Goal: Task Accomplishment & Management: Manage account settings

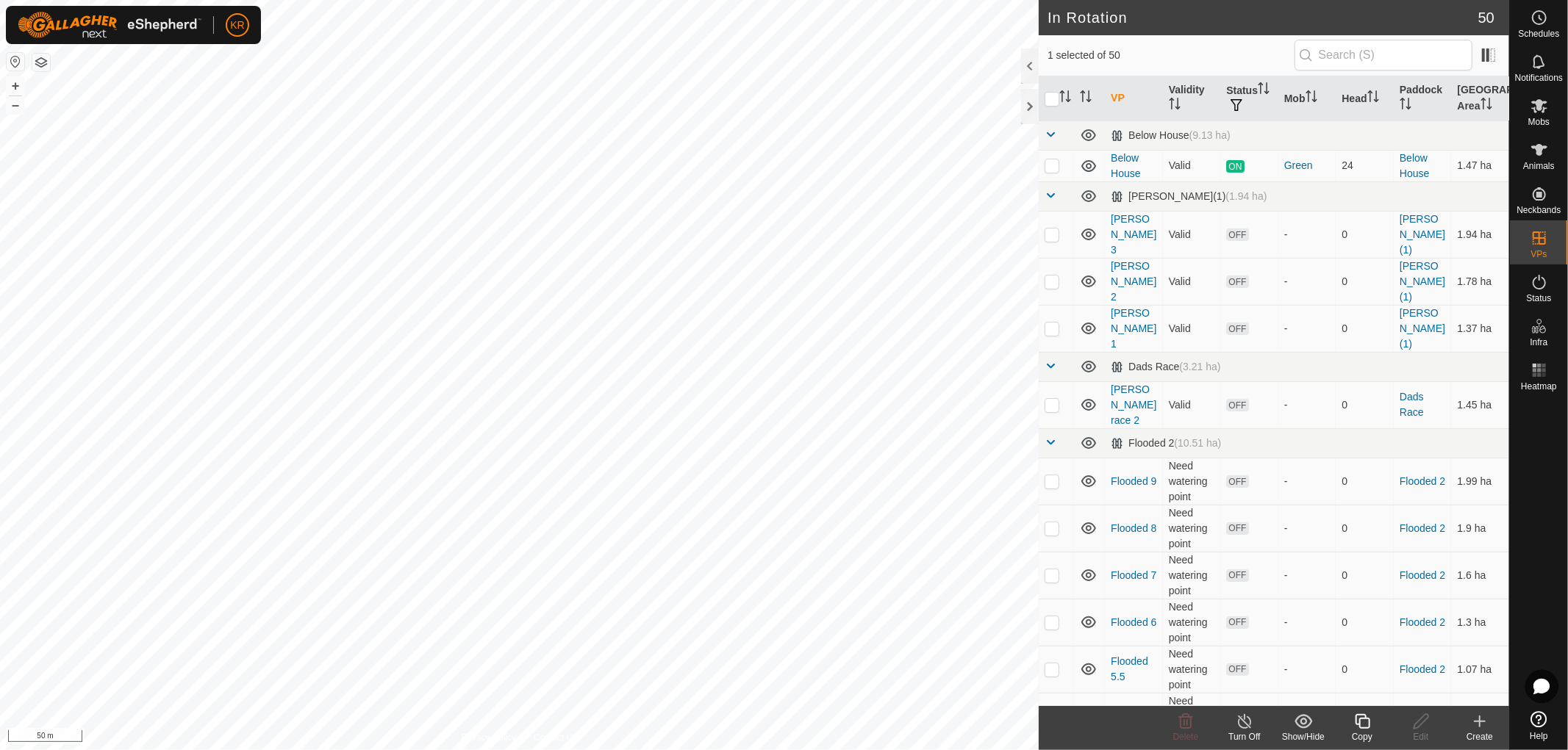
checkbox input "true"
checkbox input "false"
click at [1538, 106] on icon at bounding box center [1539, 106] width 16 height 14
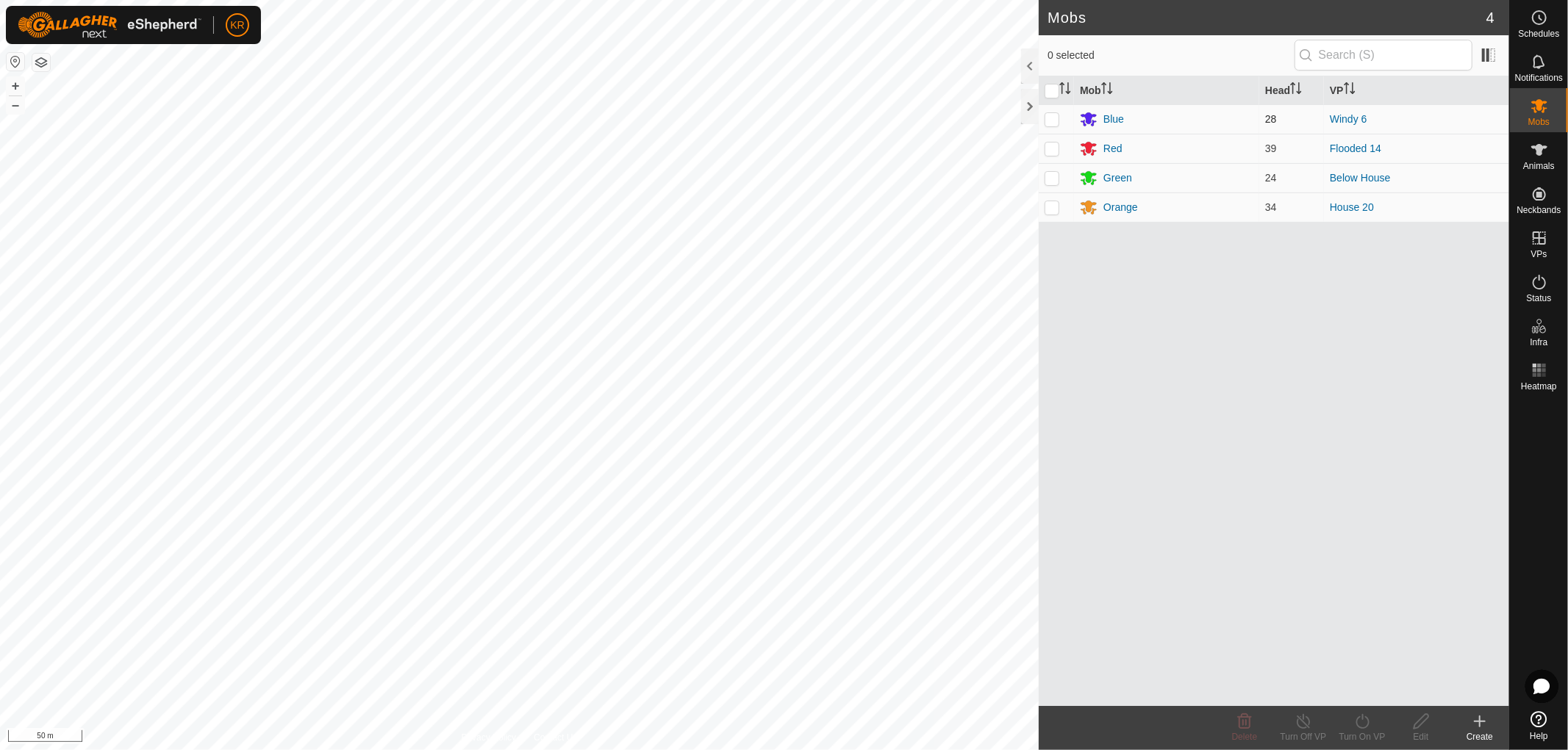
click at [1053, 117] on p-checkbox at bounding box center [1052, 119] width 15 height 11
checkbox input "true"
click at [1362, 724] on icon at bounding box center [1363, 721] width 18 height 17
click at [1360, 686] on link "Now" at bounding box center [1405, 689] width 145 height 30
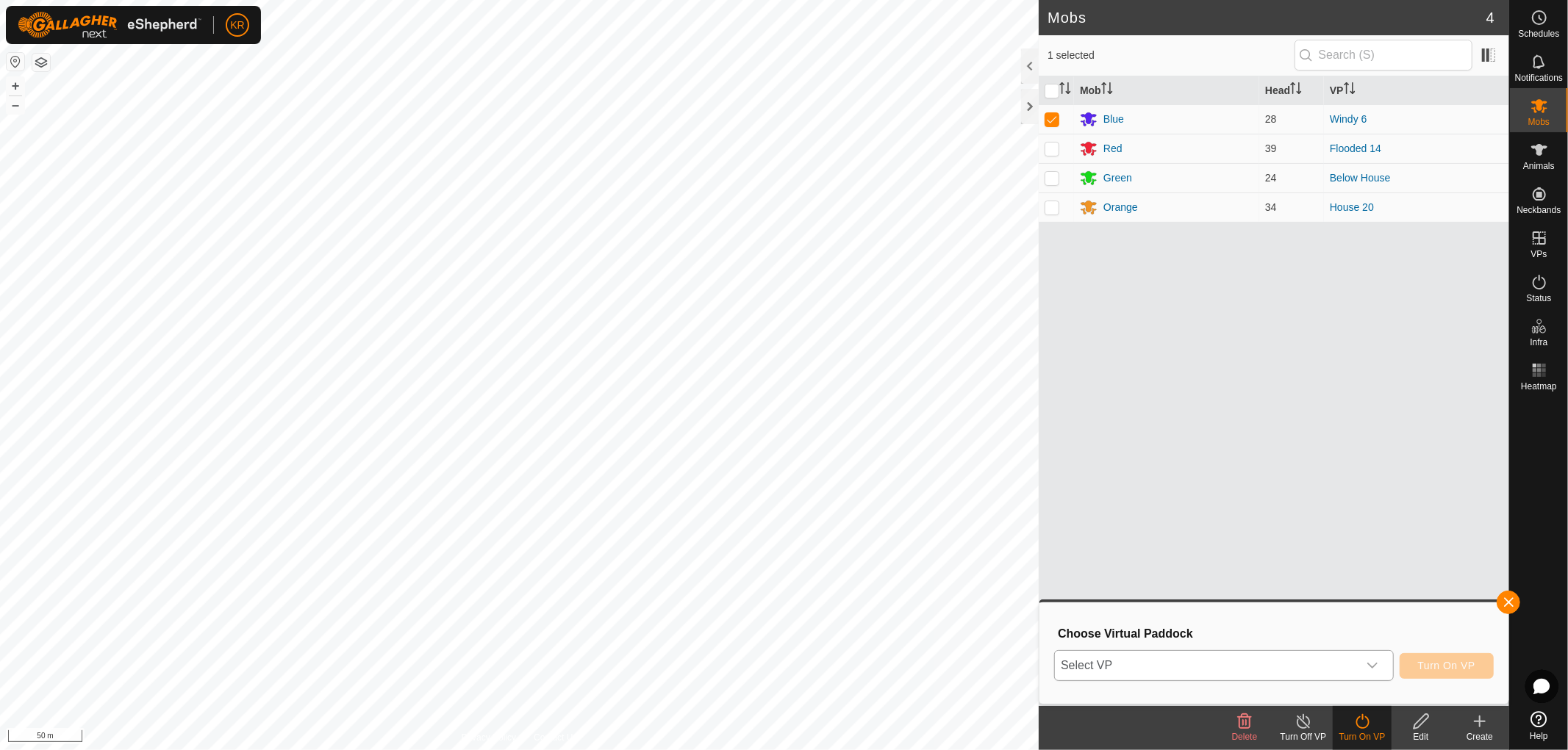
click at [1371, 661] on icon "dropdown trigger" at bounding box center [1373, 665] width 11 height 11
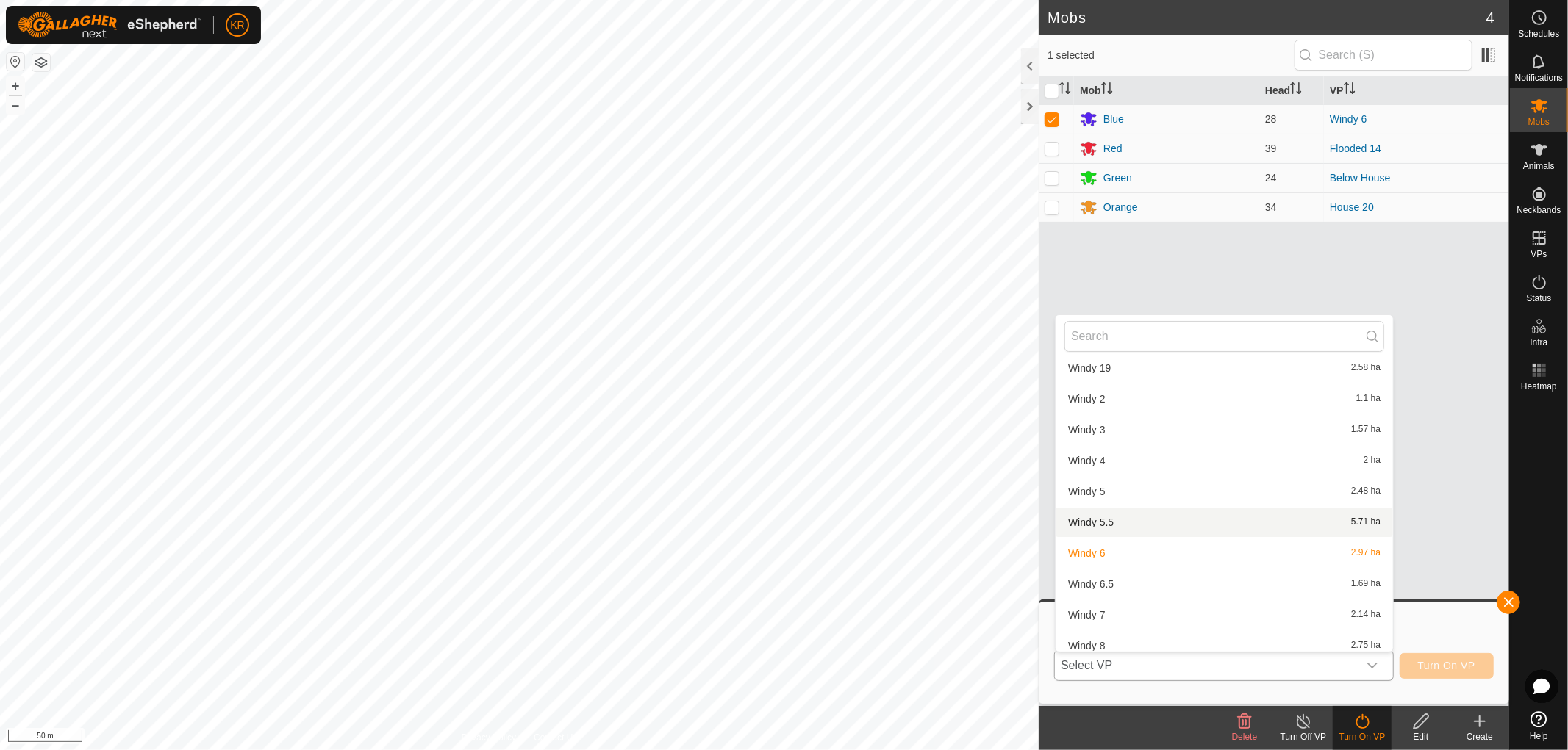
scroll to position [1545, 0]
click at [1139, 570] on li "Windy 6.5 1.69 ha" at bounding box center [1224, 582] width 337 height 30
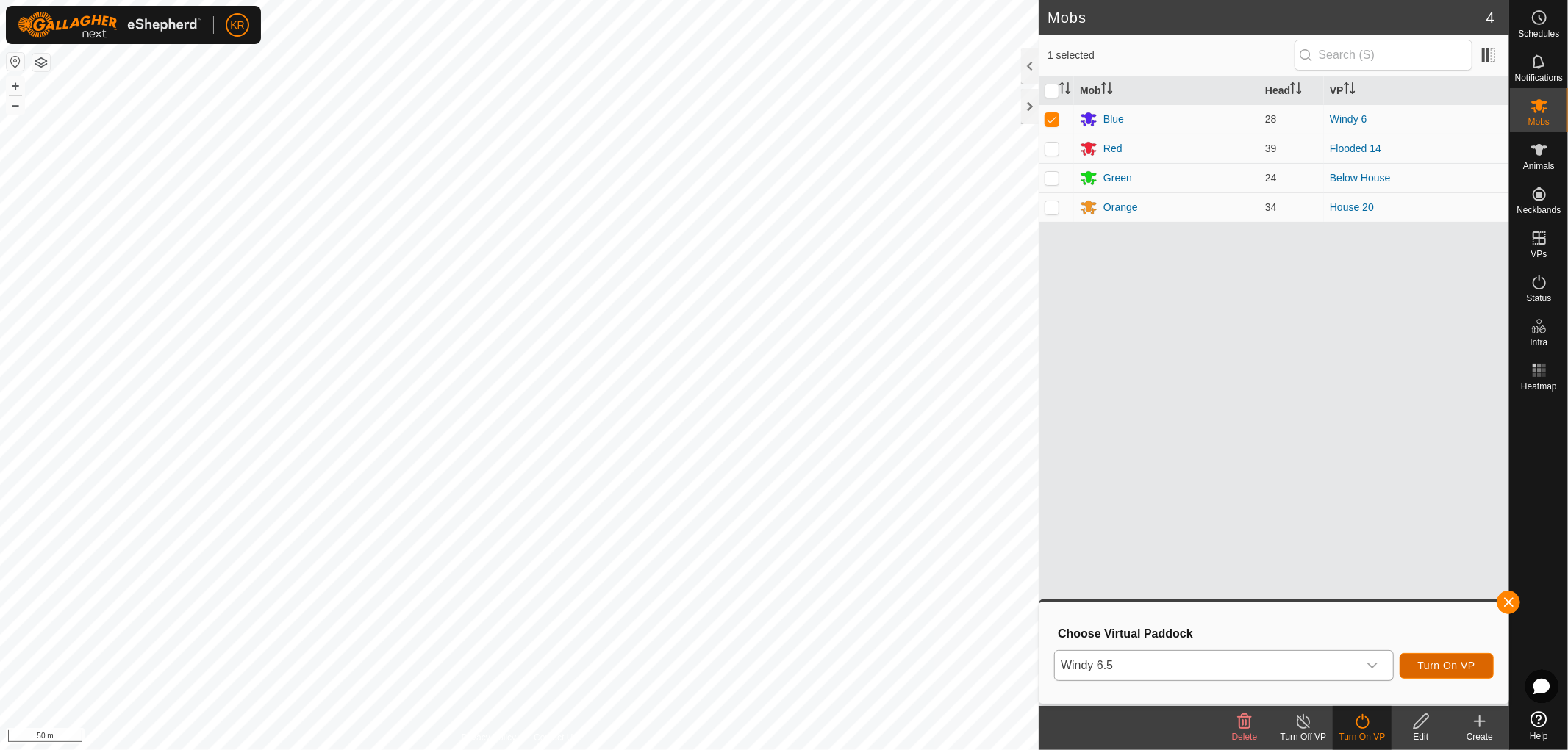
click at [1453, 669] on span "Turn On VP" at bounding box center [1447, 665] width 57 height 11
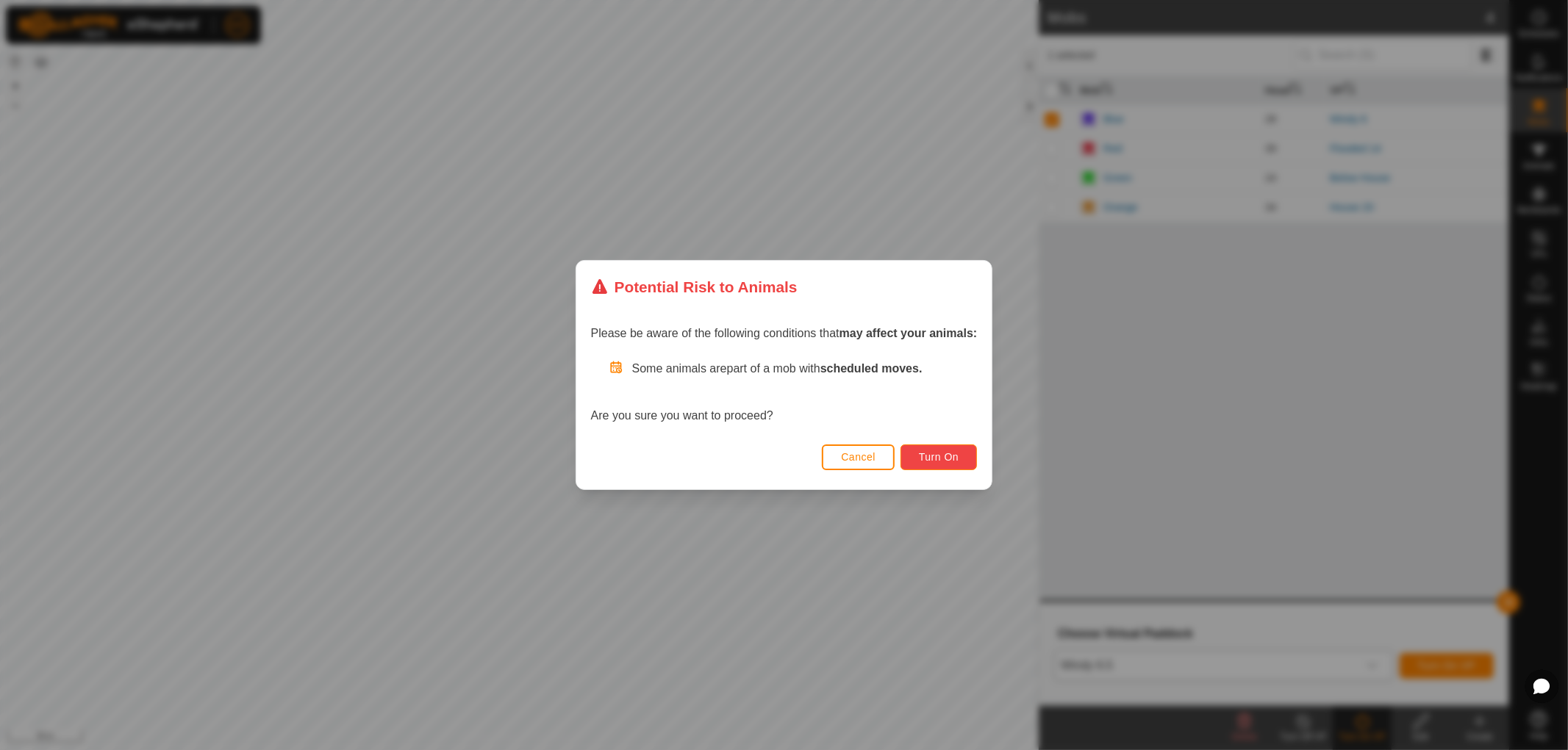
click at [945, 450] on button "Turn On" at bounding box center [938, 457] width 76 height 25
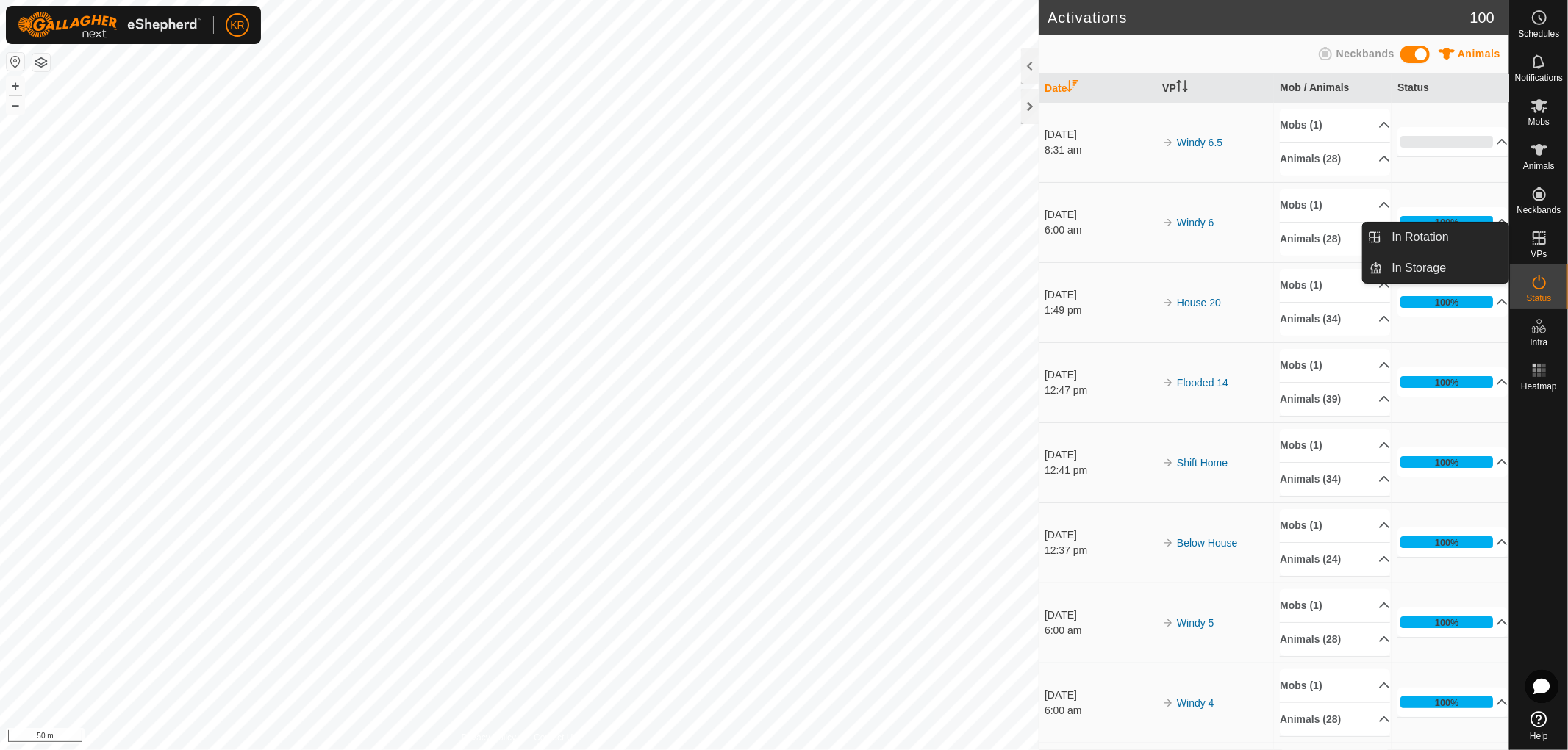
click at [1532, 244] on icon at bounding box center [1538, 237] width 17 height 17
click at [1441, 231] on link "In Rotation" at bounding box center [1446, 237] width 126 height 30
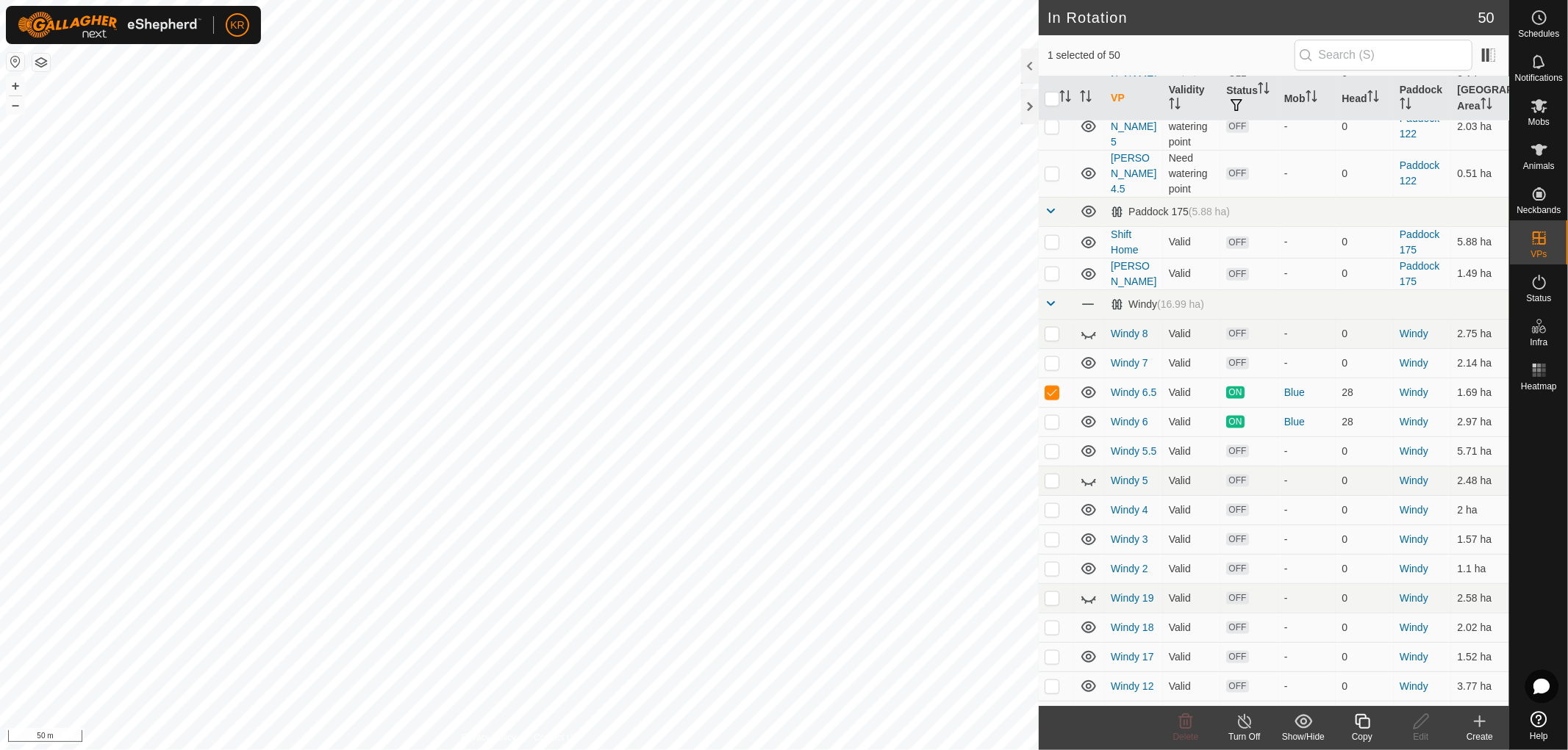
scroll to position [1486, 0]
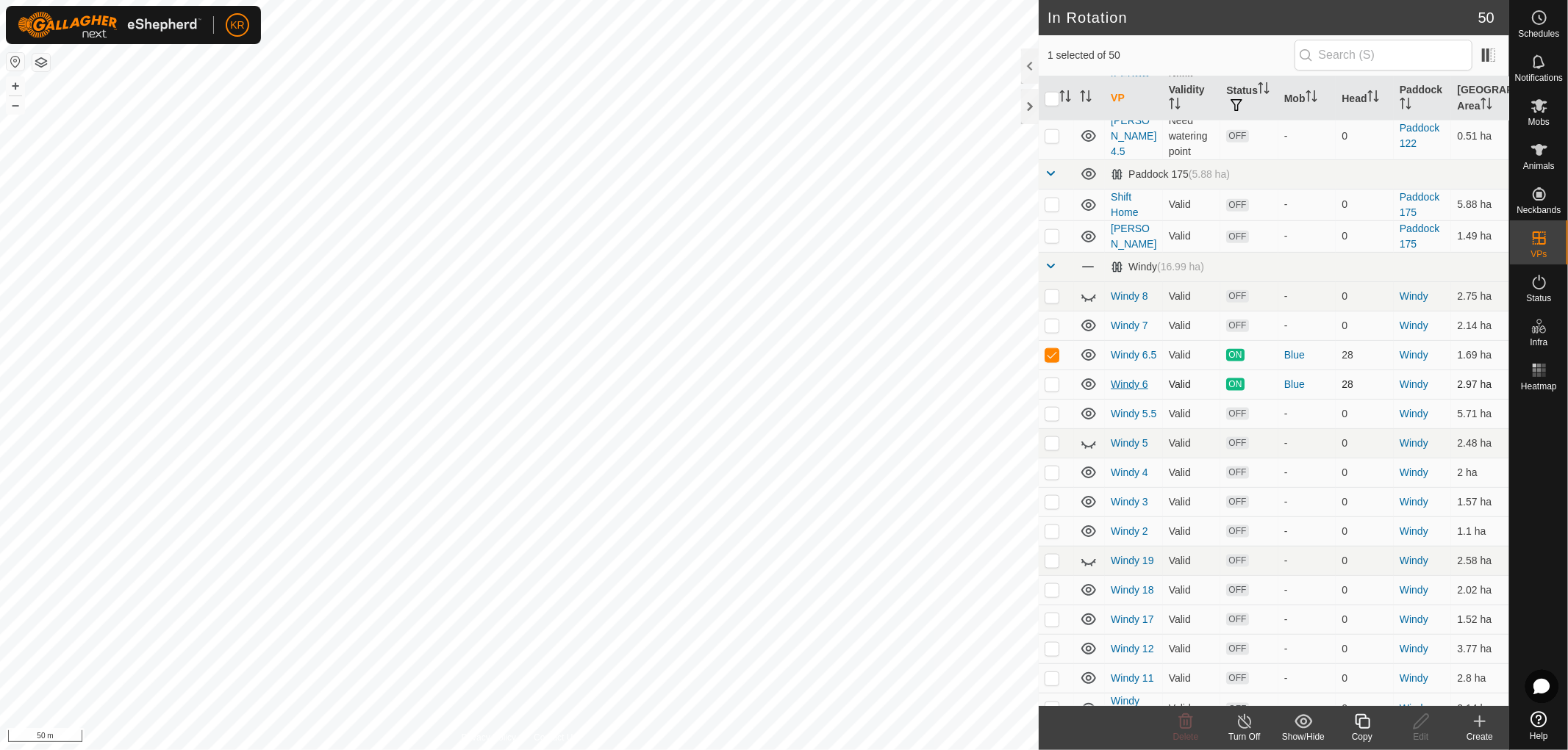
click at [1133, 378] on link "Windy 6" at bounding box center [1130, 384] width 38 height 11
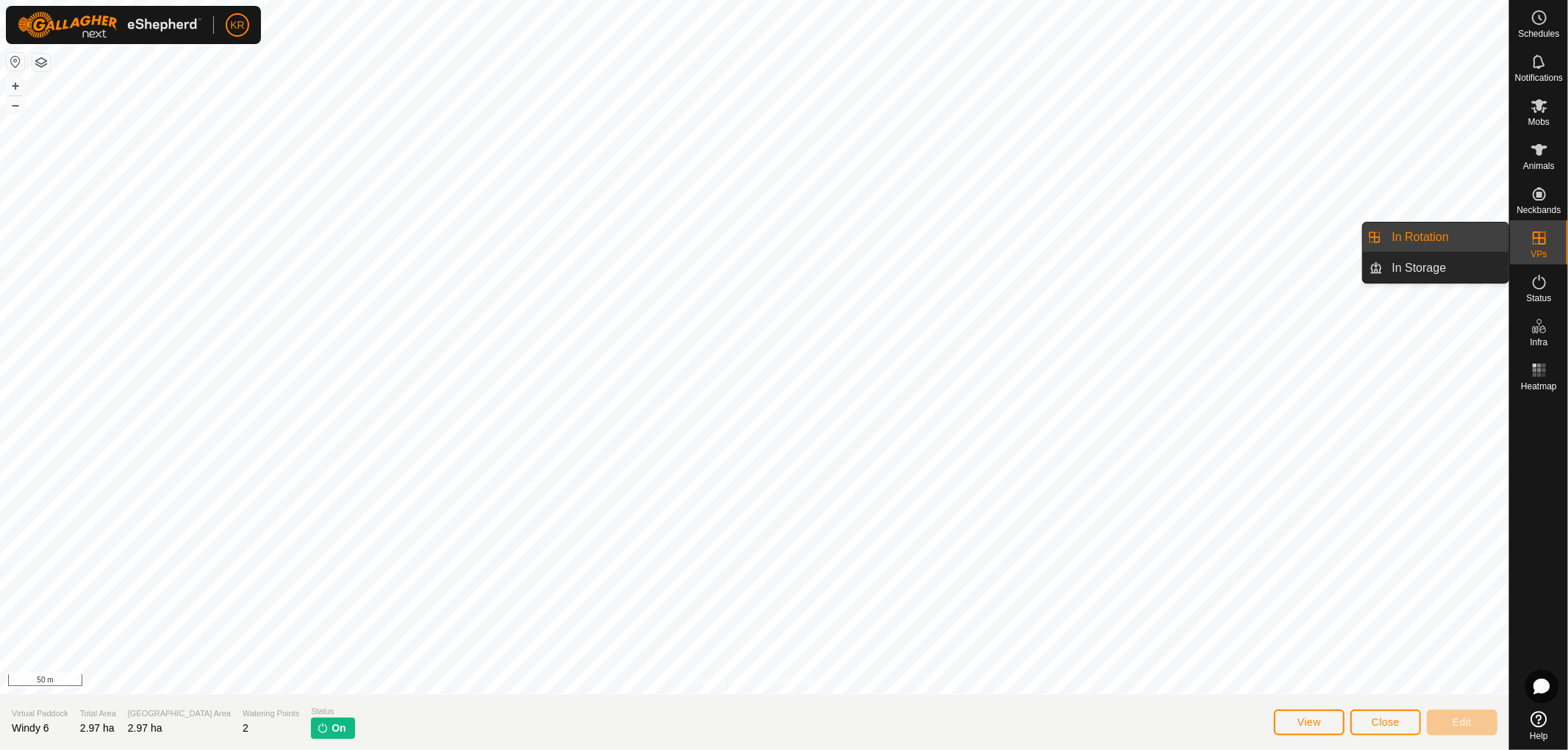
click at [1465, 232] on link "In Rotation" at bounding box center [1446, 237] width 126 height 30
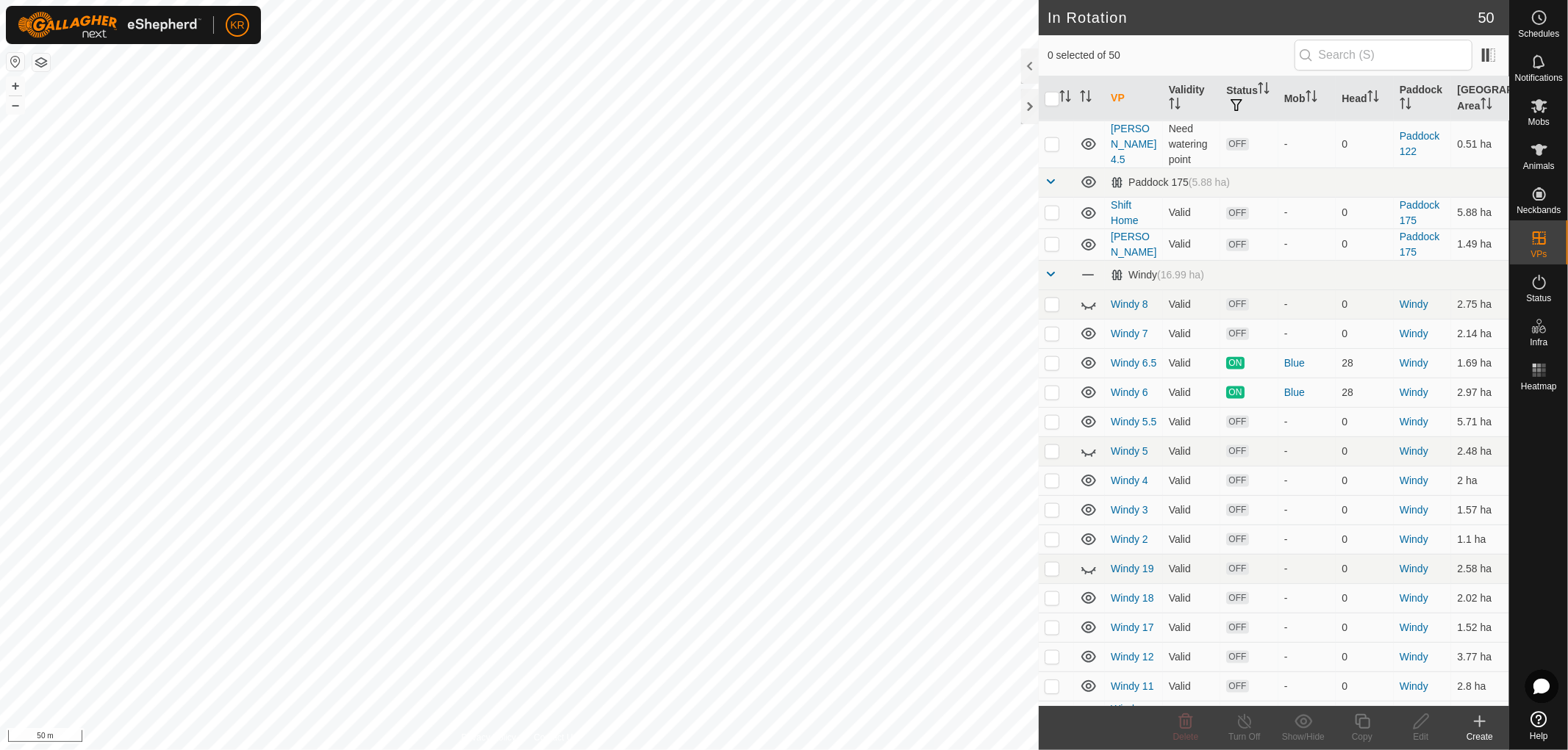
scroll to position [1486, 0]
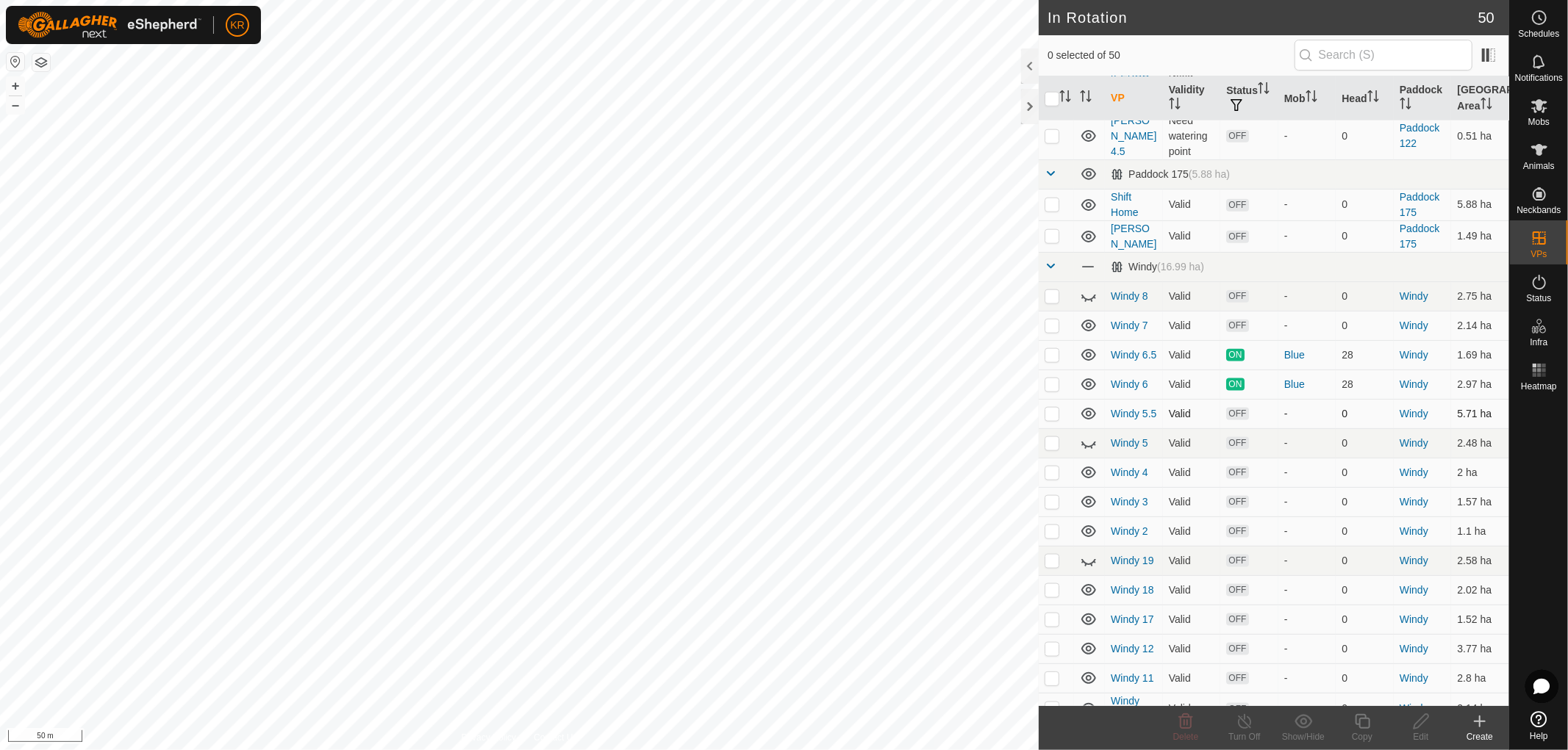
click at [1053, 408] on p-checkbox at bounding box center [1052, 414] width 15 height 11
checkbox input "false"
click at [1057, 437] on p-checkbox at bounding box center [1052, 443] width 15 height 11
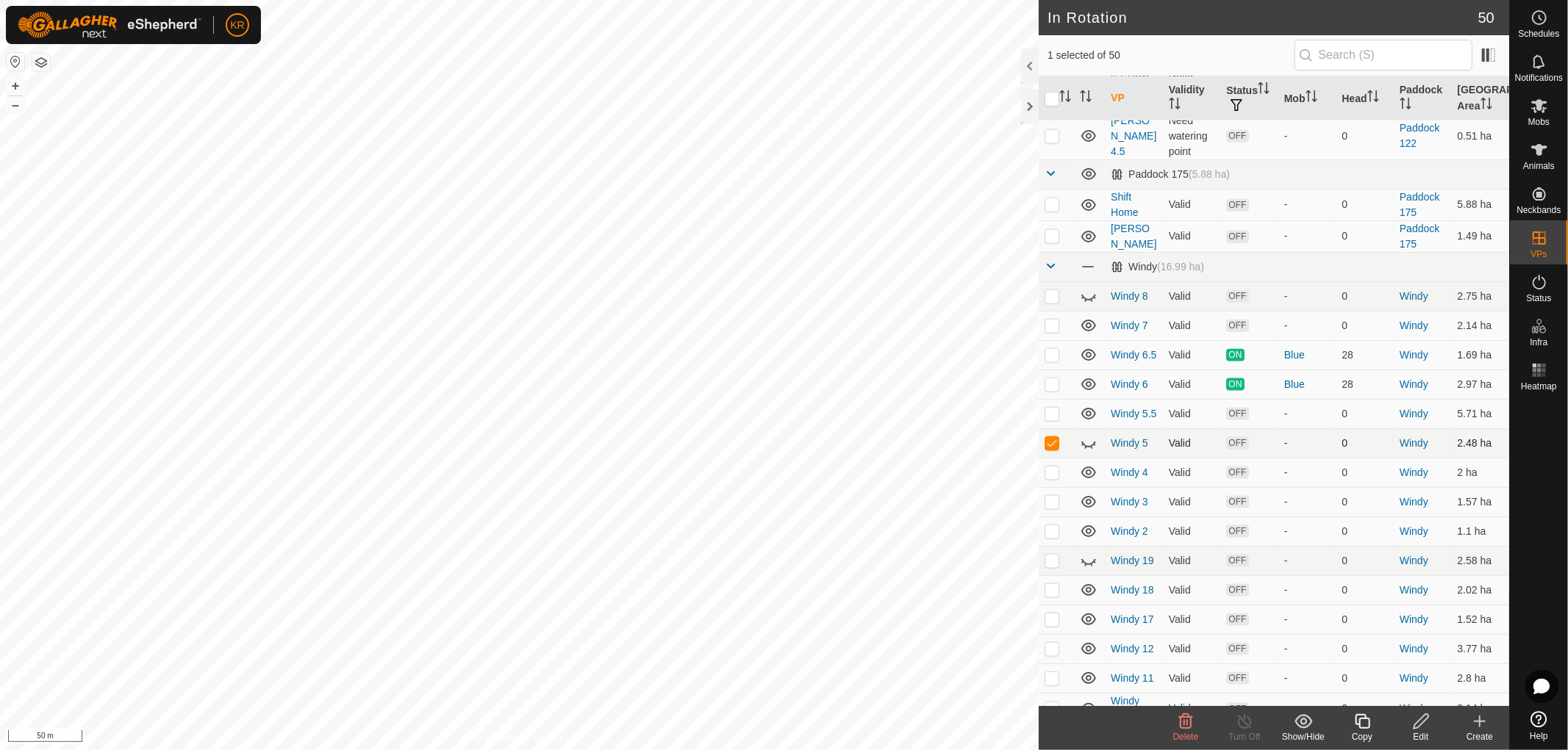
checkbox input "false"
click at [1055, 320] on p-checkbox at bounding box center [1052, 326] width 15 height 11
checkbox input "false"
click at [1052, 290] on p-checkbox at bounding box center [1052, 296] width 15 height 11
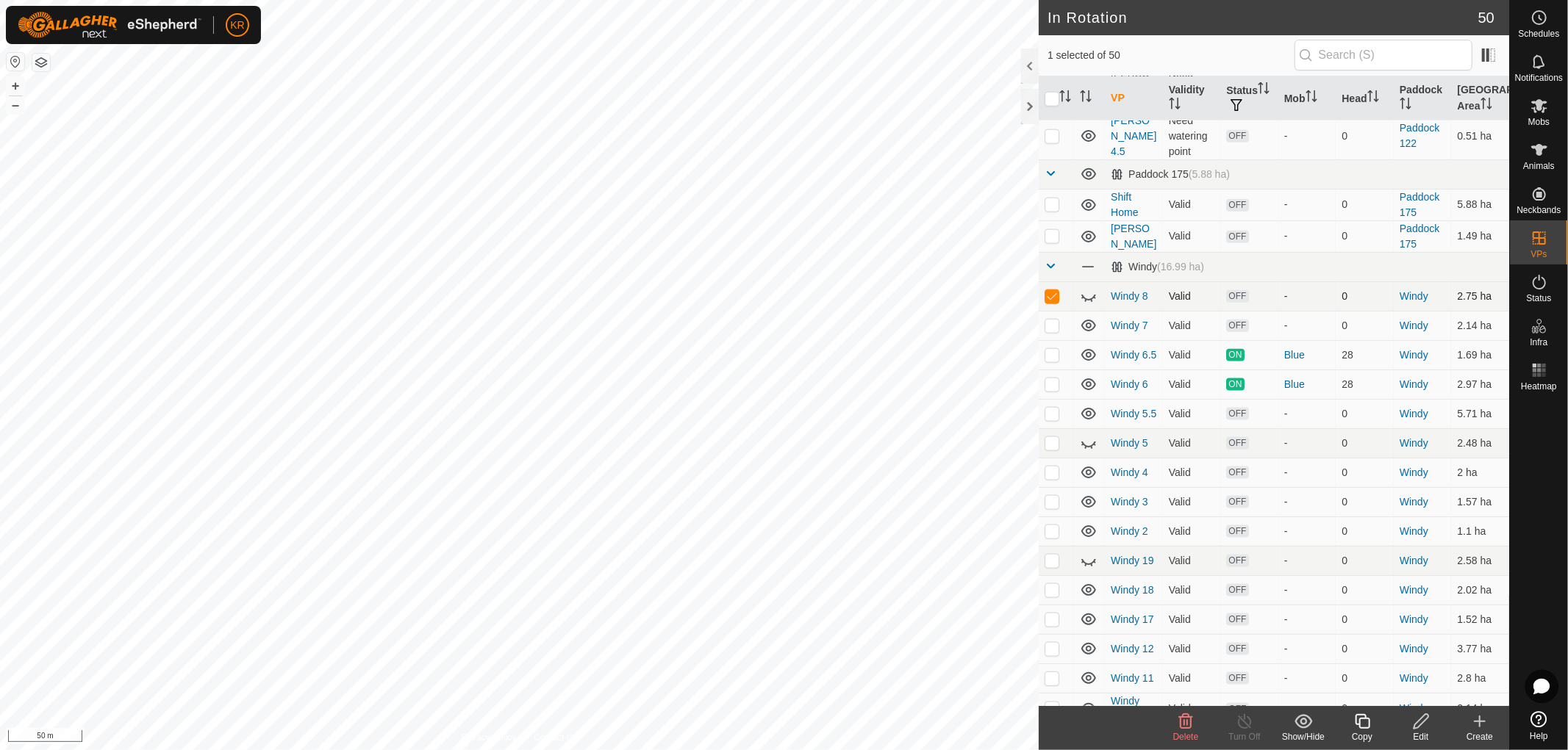
click at [1052, 290] on p-checkbox at bounding box center [1052, 296] width 15 height 11
checkbox input "false"
checkbox input "true"
checkbox input "false"
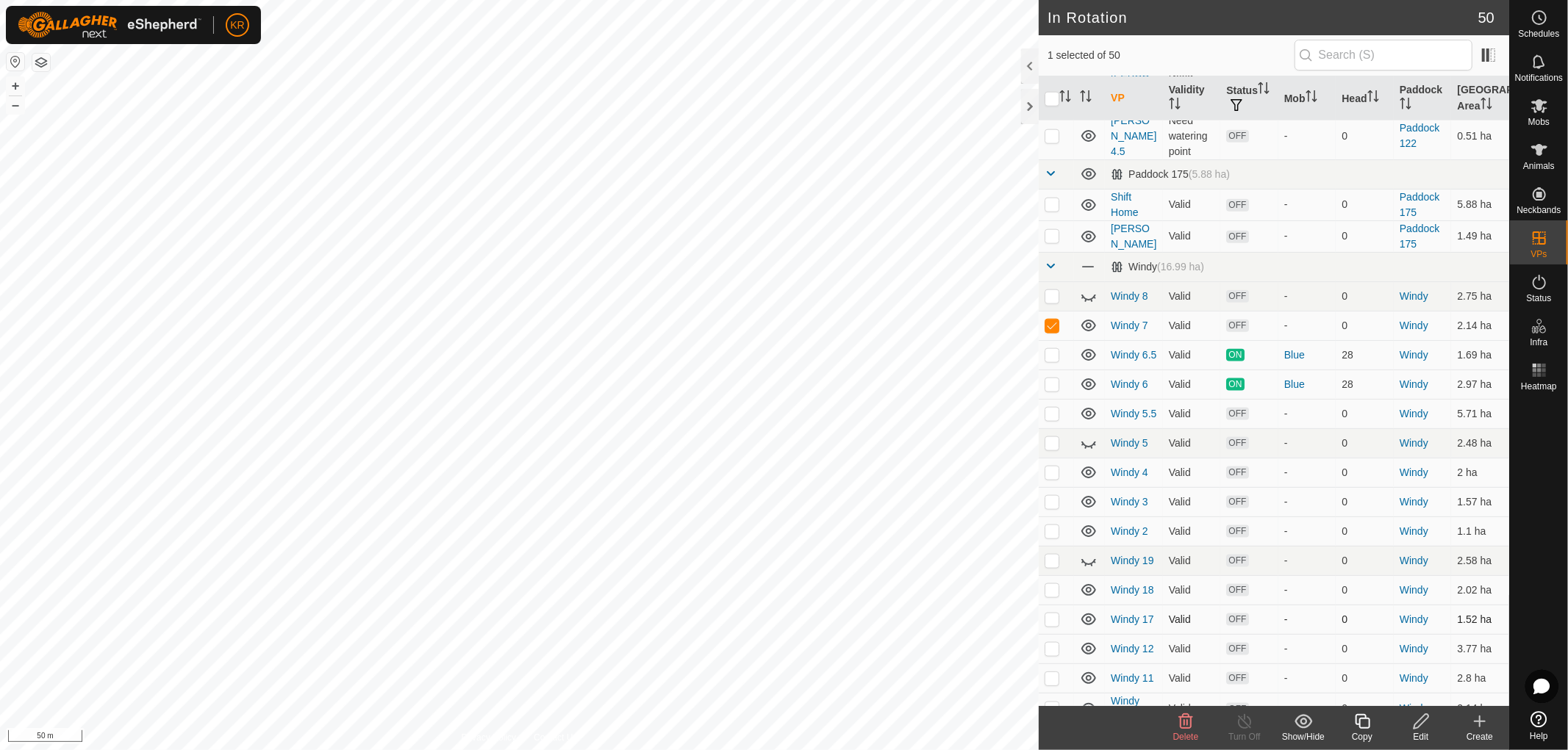
checkbox input "false"
checkbox input "true"
checkbox input "false"
checkbox input "true"
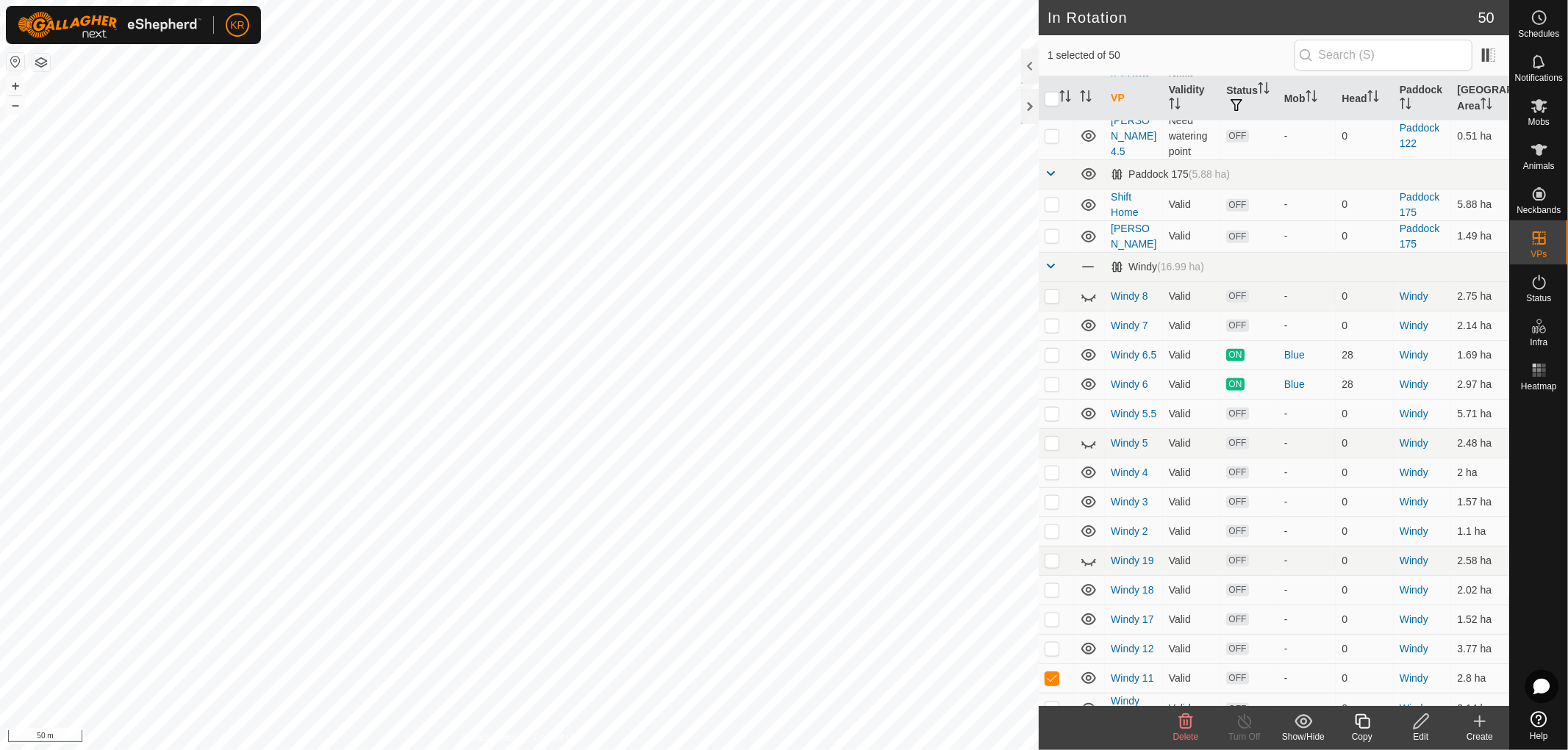
checkbox input "false"
checkbox input "true"
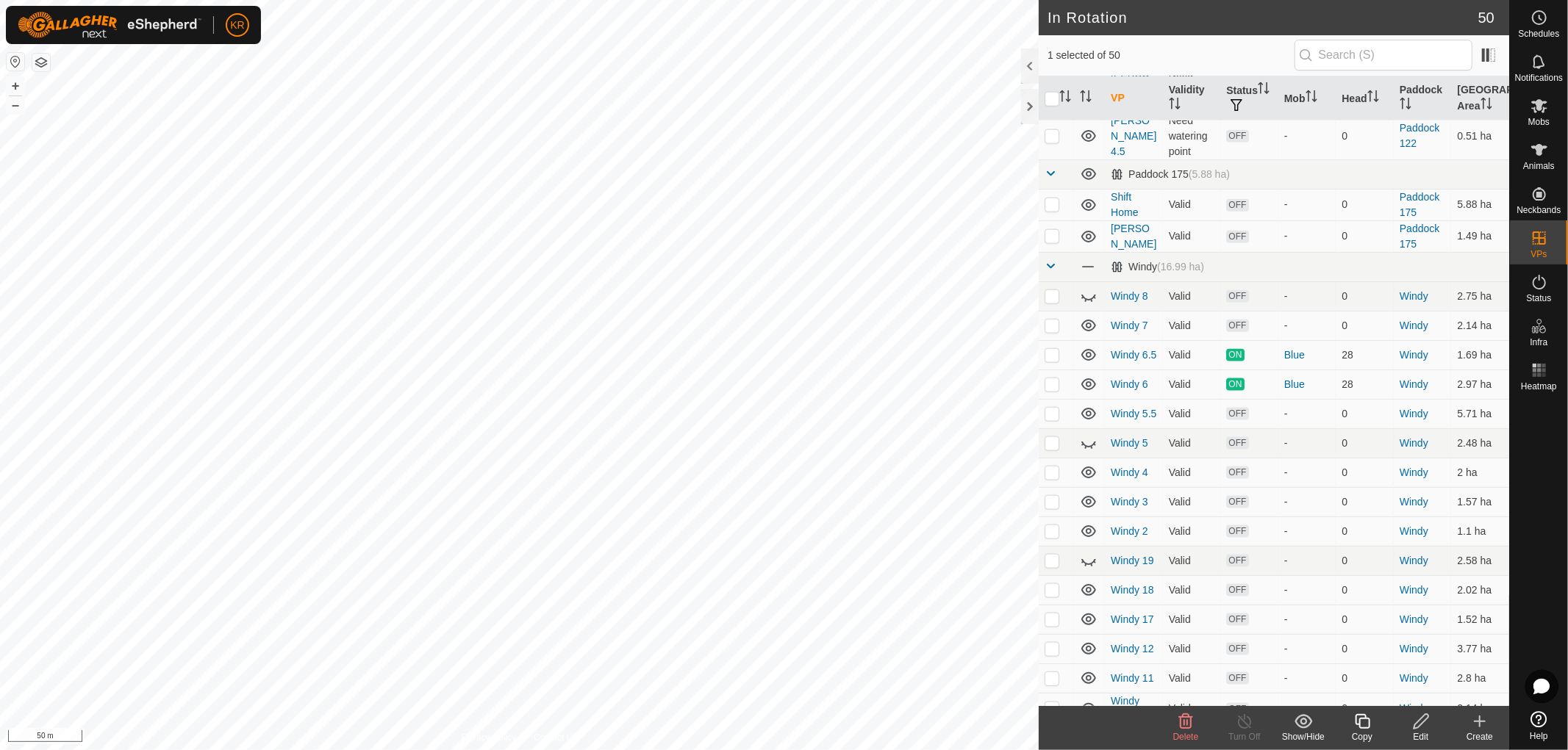
checkbox input "true"
checkbox input "false"
checkbox input "true"
checkbox input "false"
checkbox input "true"
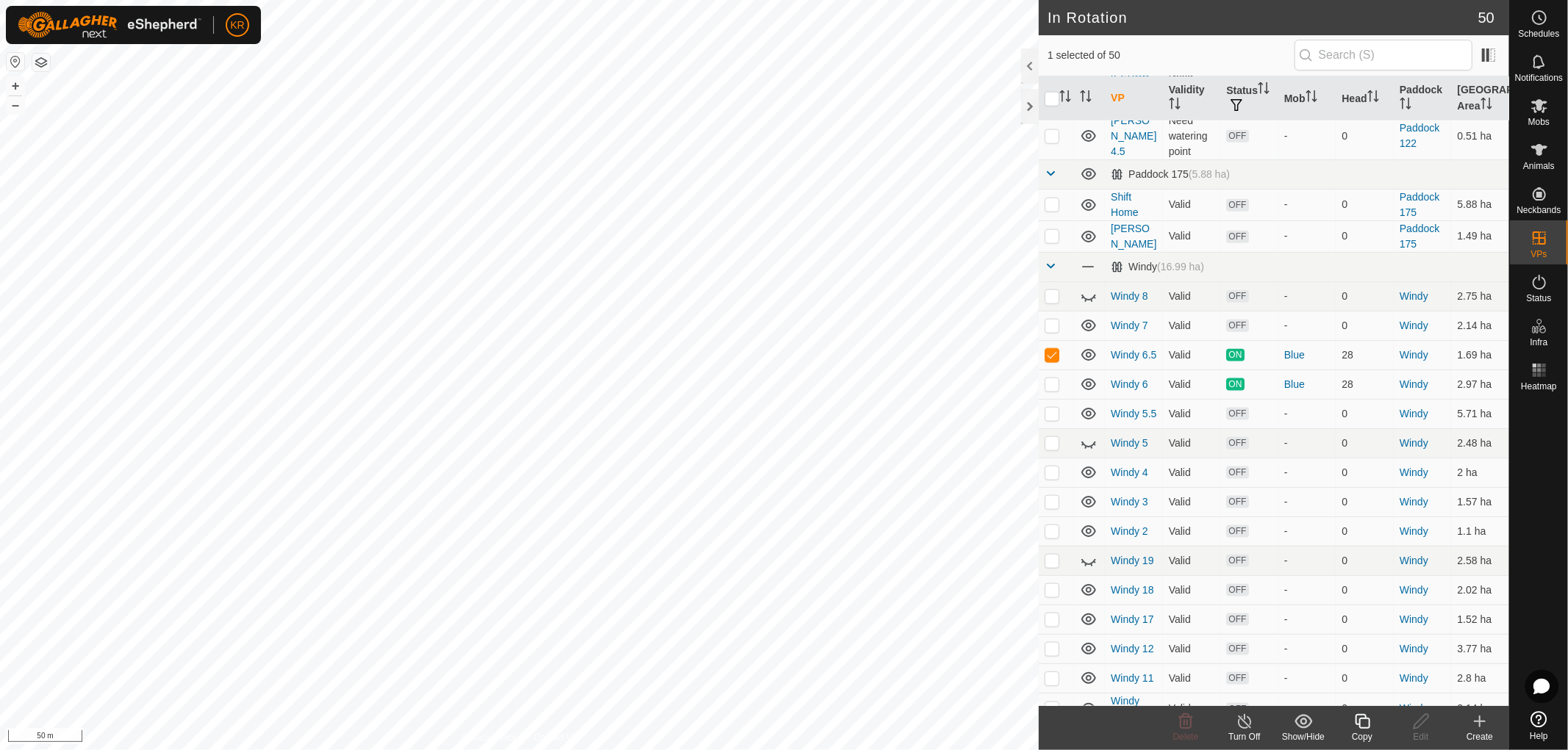
checkbox input "false"
click at [1545, 112] on icon at bounding box center [1538, 105] width 17 height 17
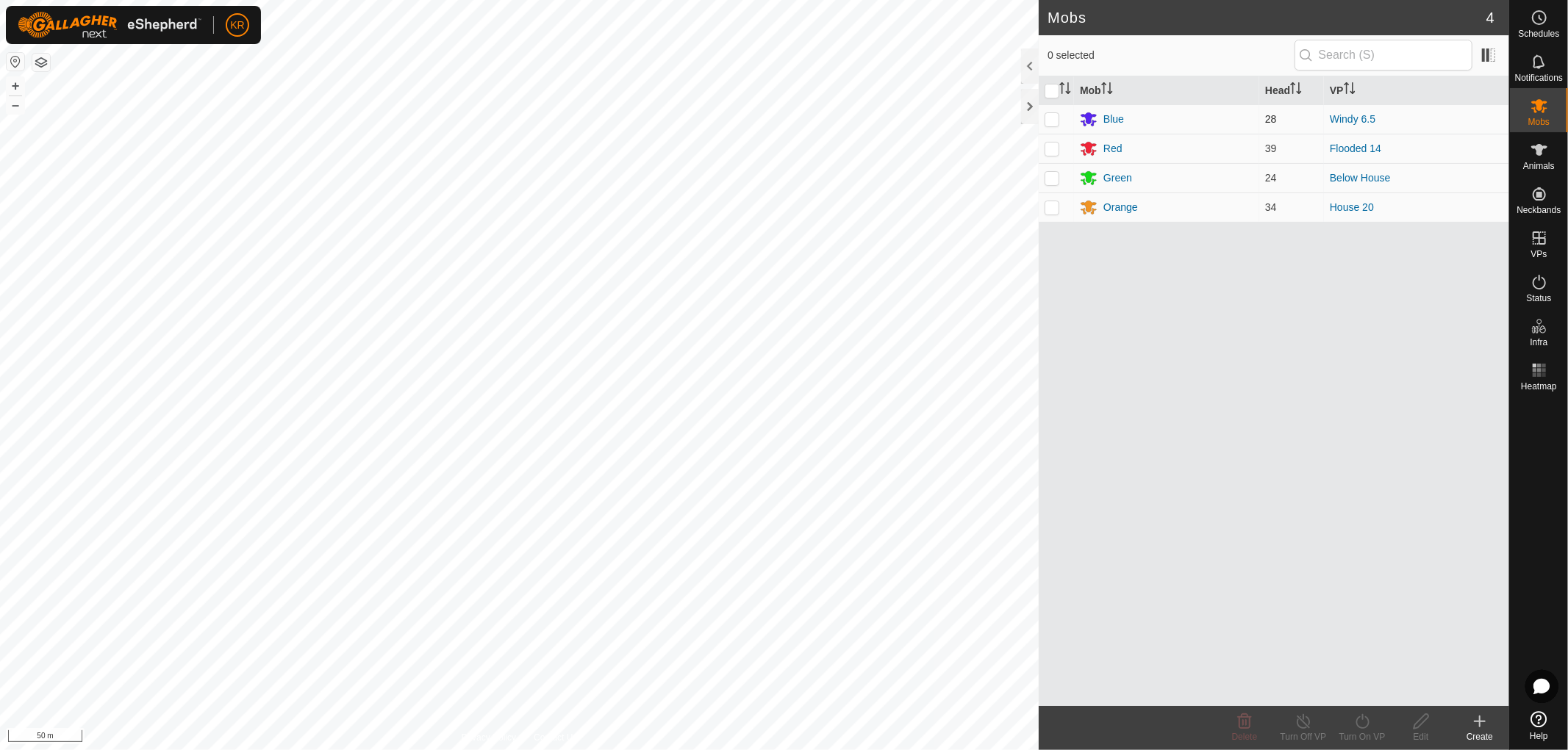
click at [1050, 114] on p-checkbox at bounding box center [1052, 119] width 15 height 11
checkbox input "true"
click at [1369, 731] on div "Turn On VP" at bounding box center [1363, 737] width 59 height 13
click at [1355, 651] on link "Later" at bounding box center [1405, 658] width 145 height 30
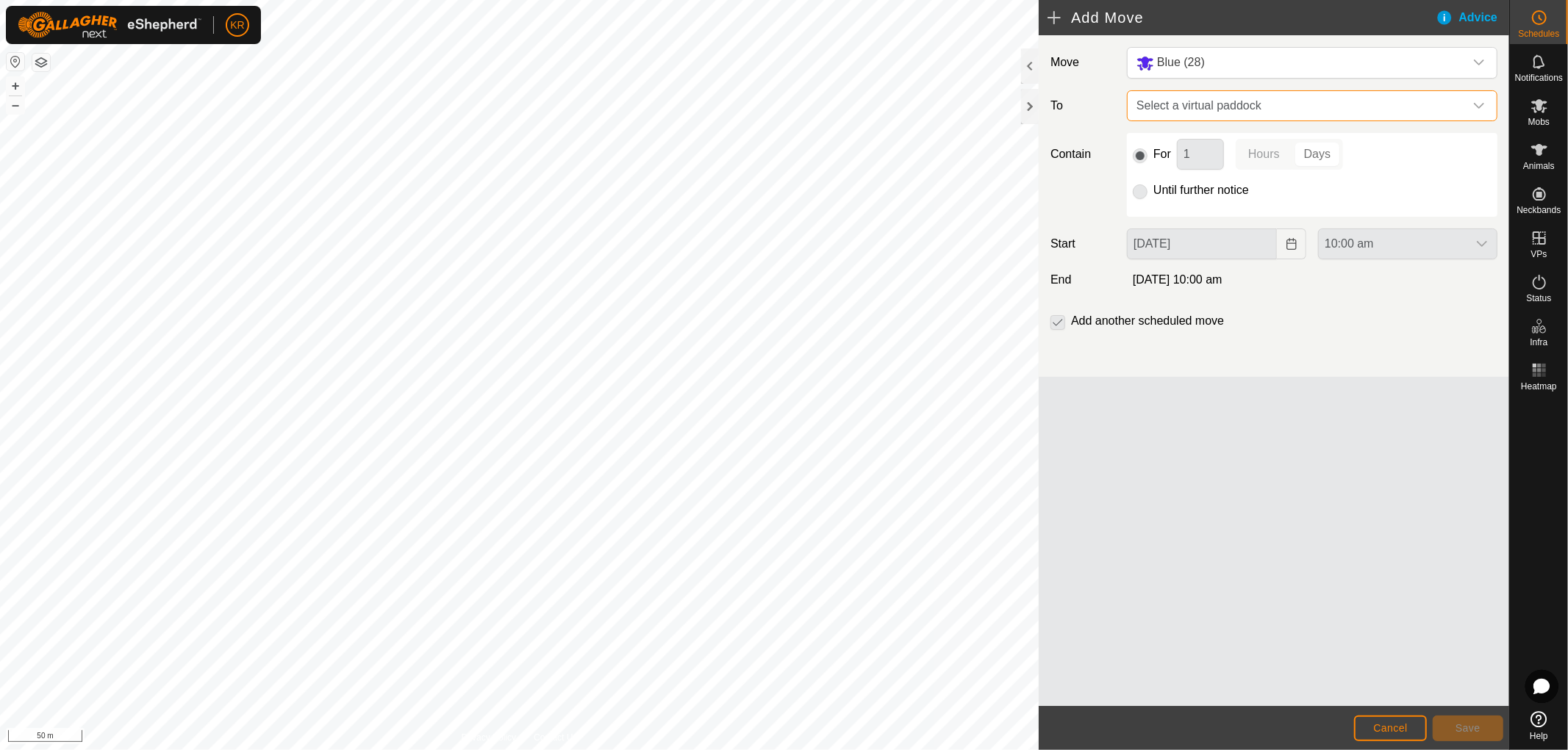
click at [1305, 96] on span "Select a virtual paddock" at bounding box center [1297, 106] width 334 height 30
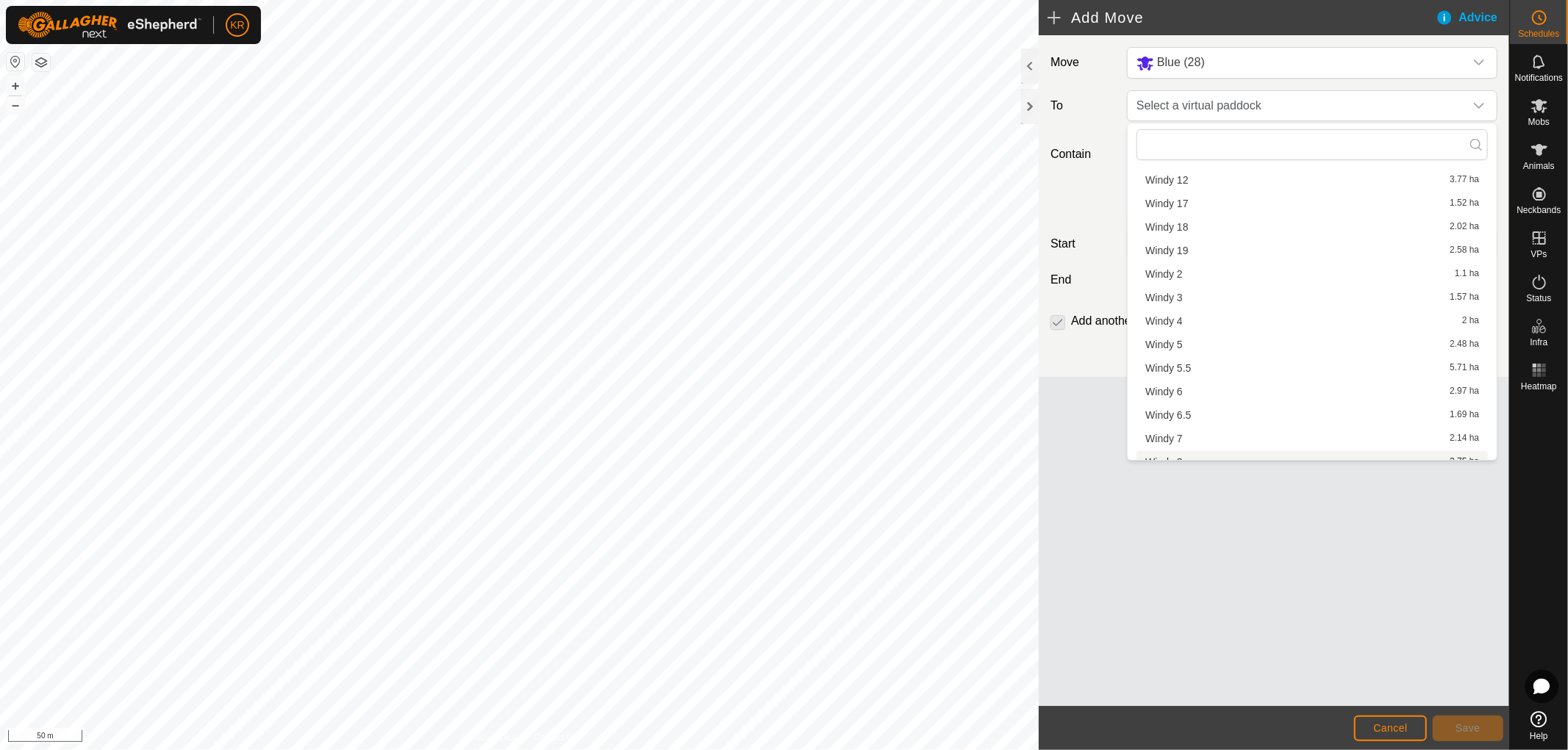
scroll to position [1183, 0]
click at [1189, 426] on li "Windy 7 2.14 ha" at bounding box center [1312, 427] width 351 height 22
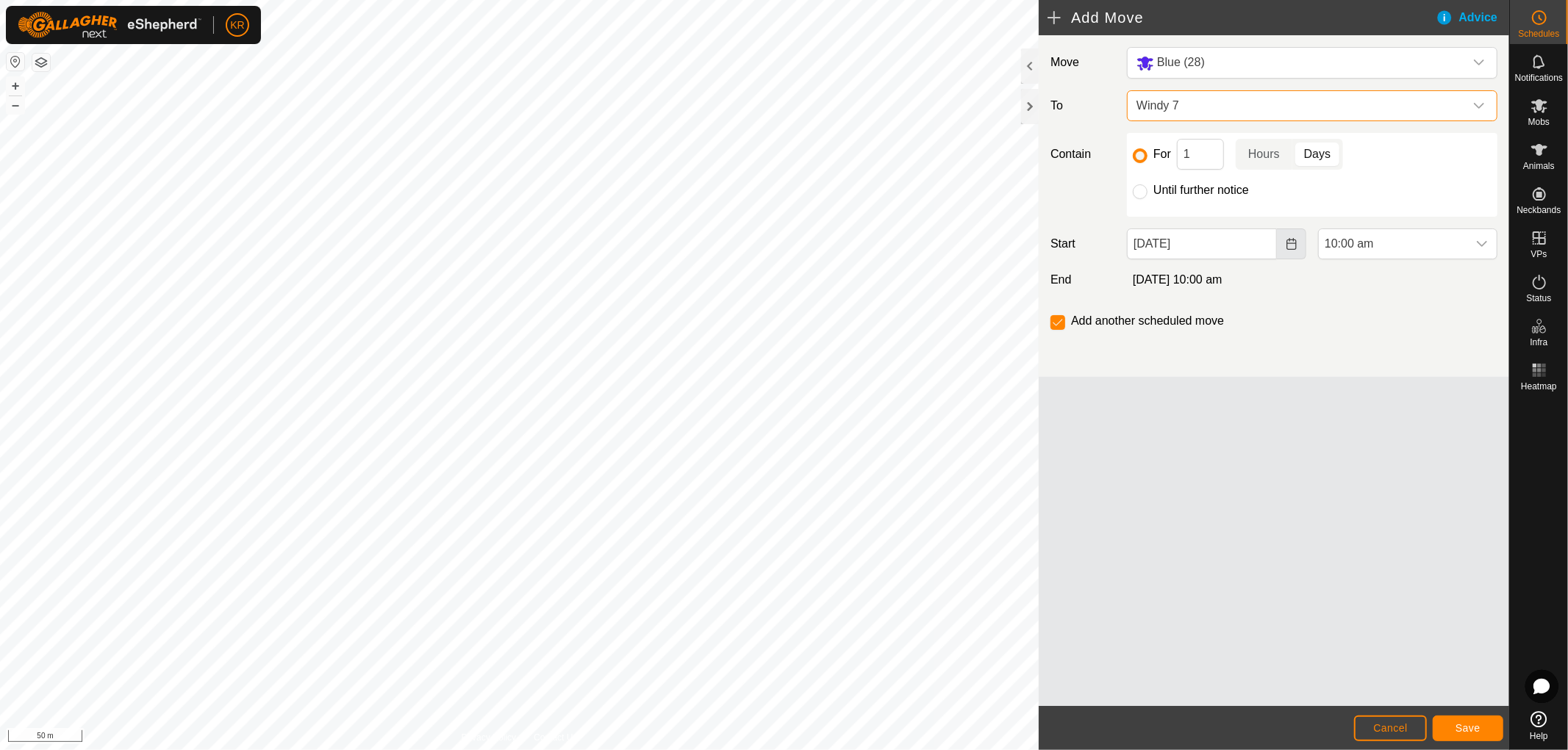
click at [1287, 244] on icon "Choose Date" at bounding box center [1291, 244] width 10 height 11
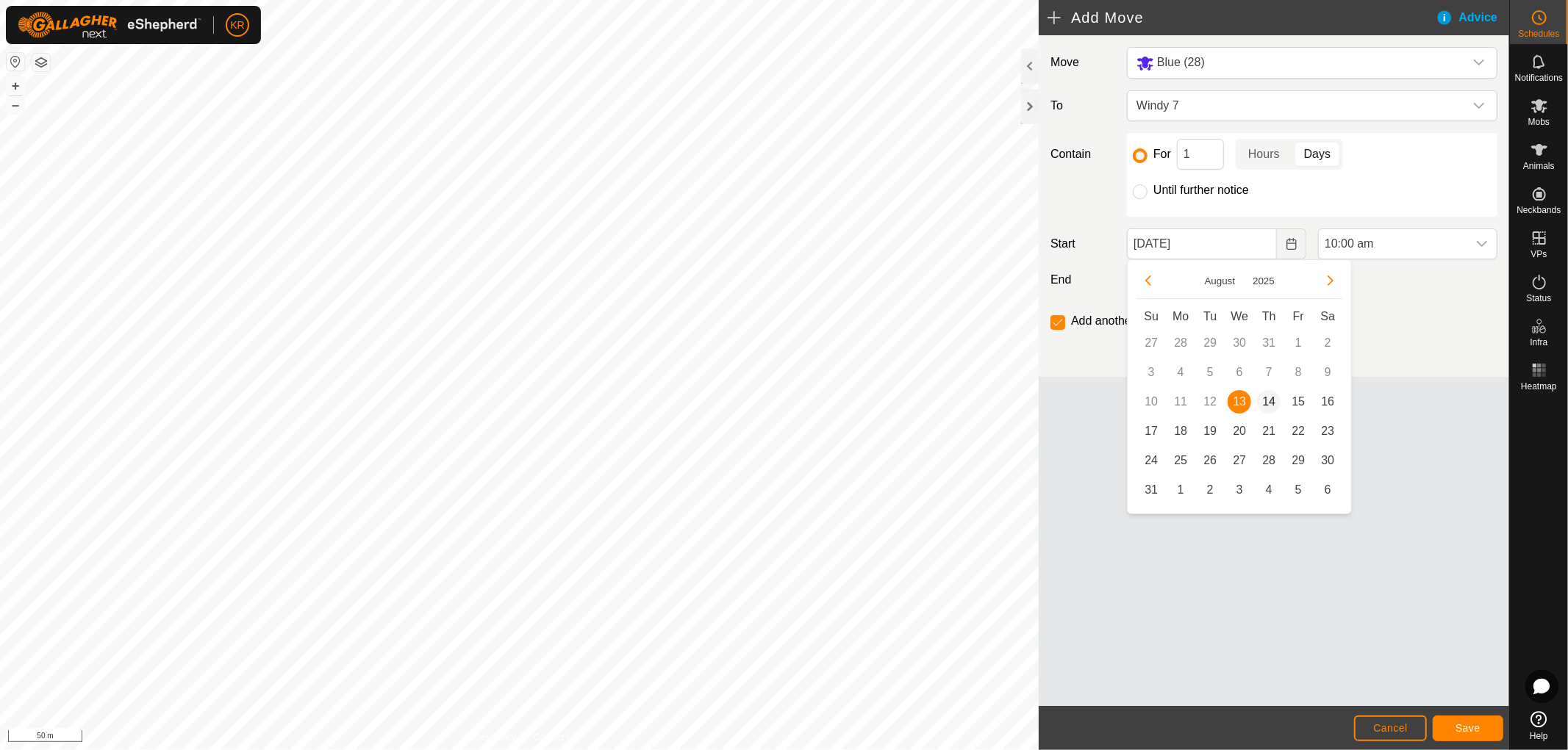
click at [1272, 397] on span "14" at bounding box center [1268, 402] width 24 height 24
type input "[DATE]"
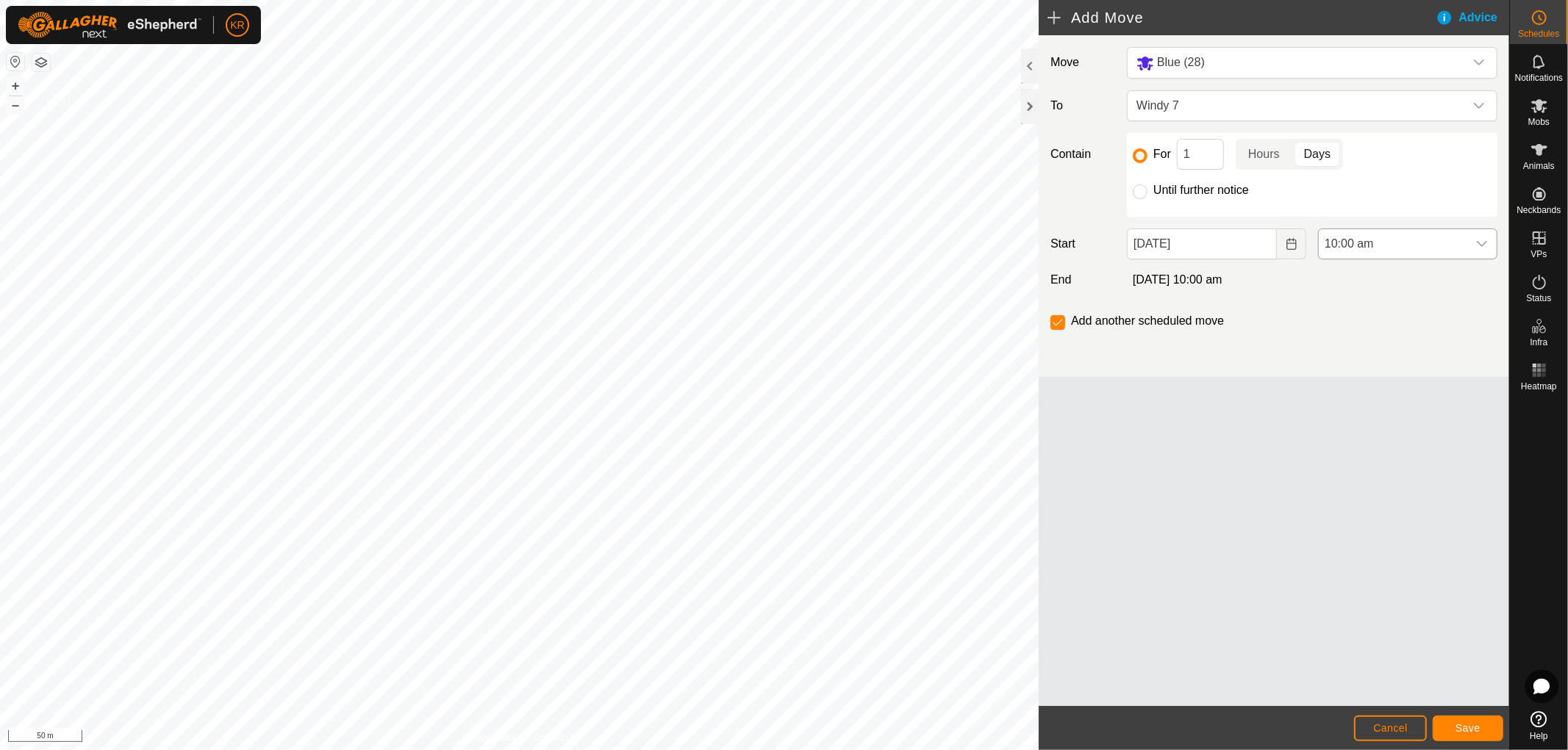
click at [1474, 238] on div "dropdown trigger" at bounding box center [1482, 244] width 30 height 30
click at [1373, 290] on li "6:00 am" at bounding box center [1408, 295] width 178 height 30
click at [1479, 732] on span "Save" at bounding box center [1468, 728] width 25 height 11
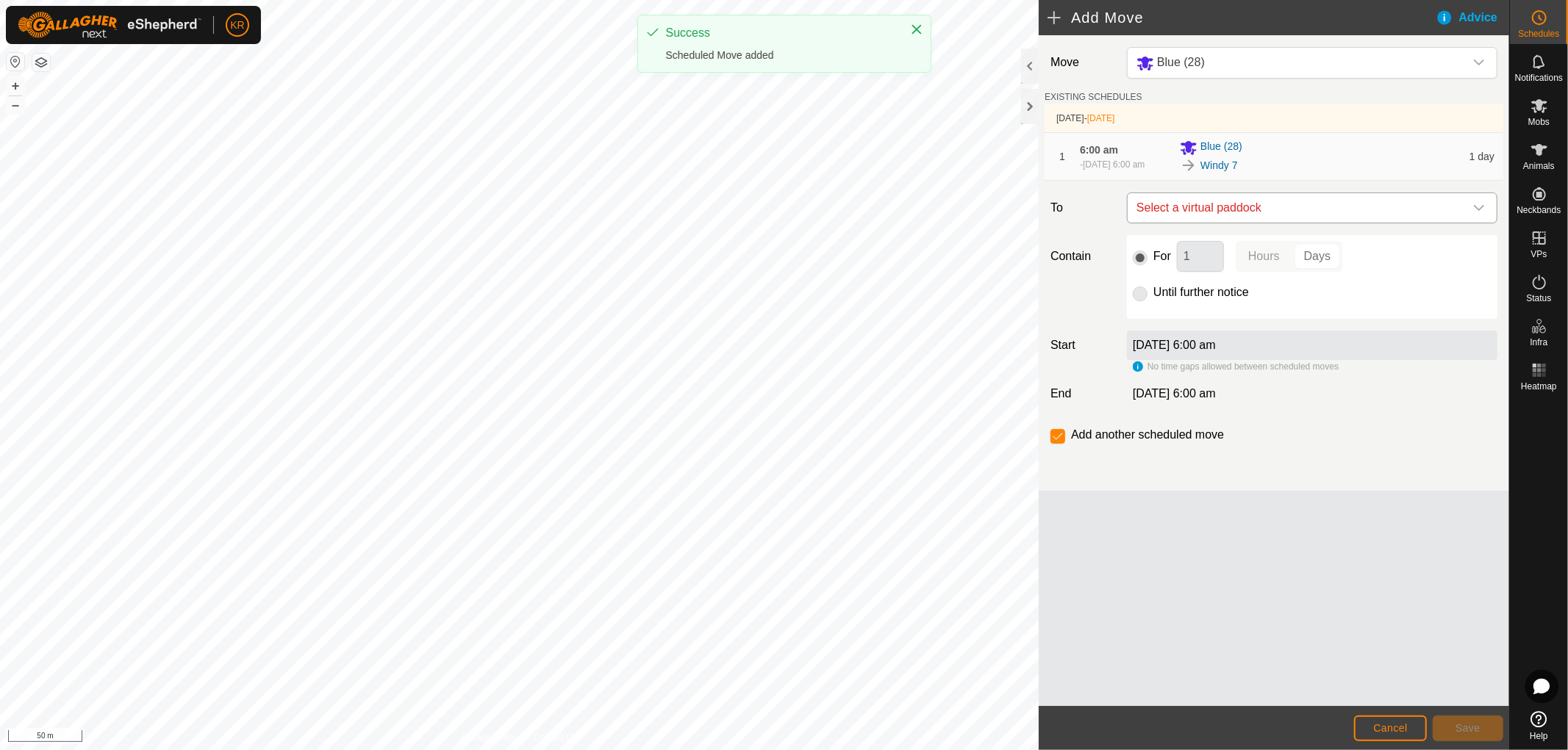
click at [1476, 211] on icon "dropdown trigger" at bounding box center [1479, 208] width 11 height 11
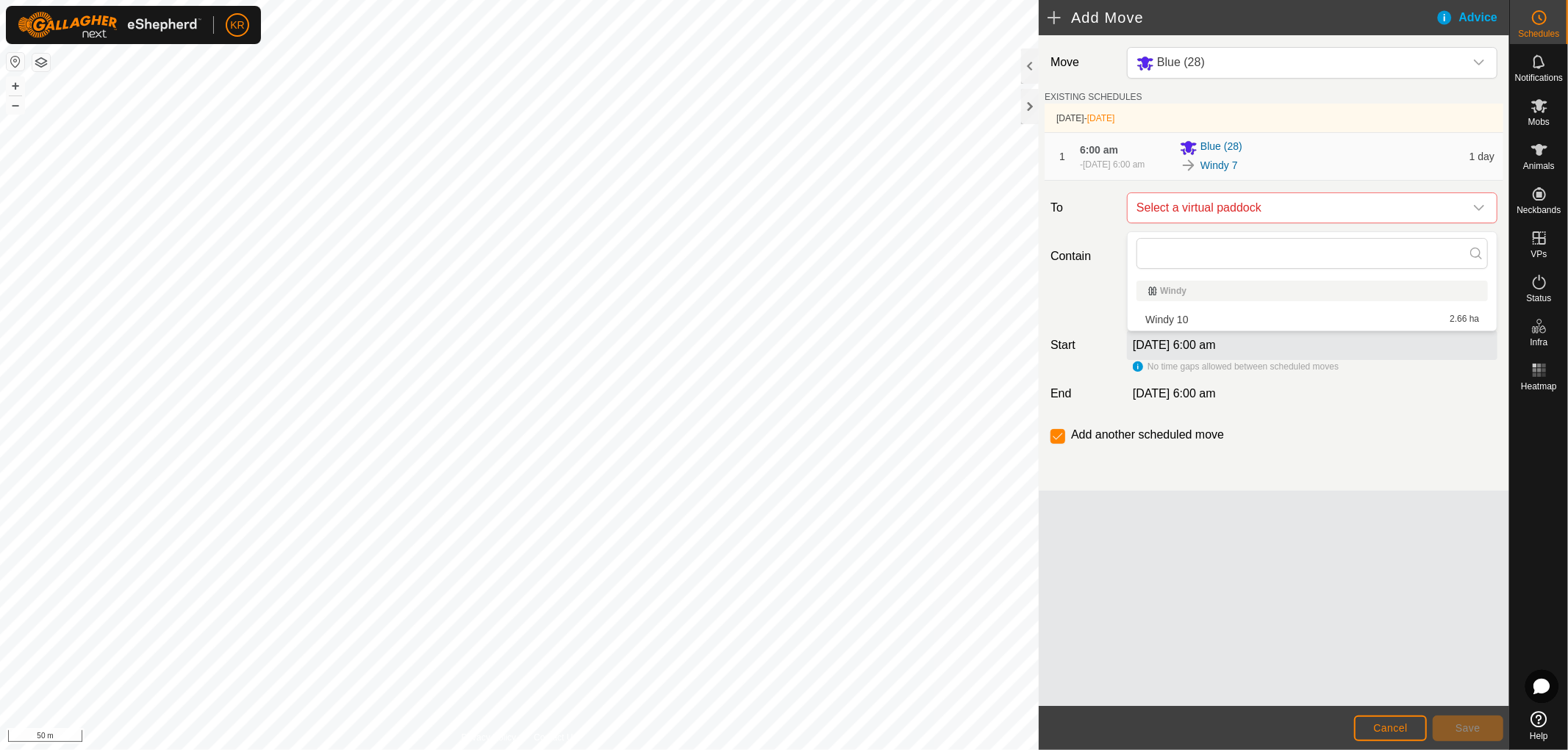
click at [1204, 316] on li "Windy 10 2.66 ha" at bounding box center [1312, 319] width 351 height 22
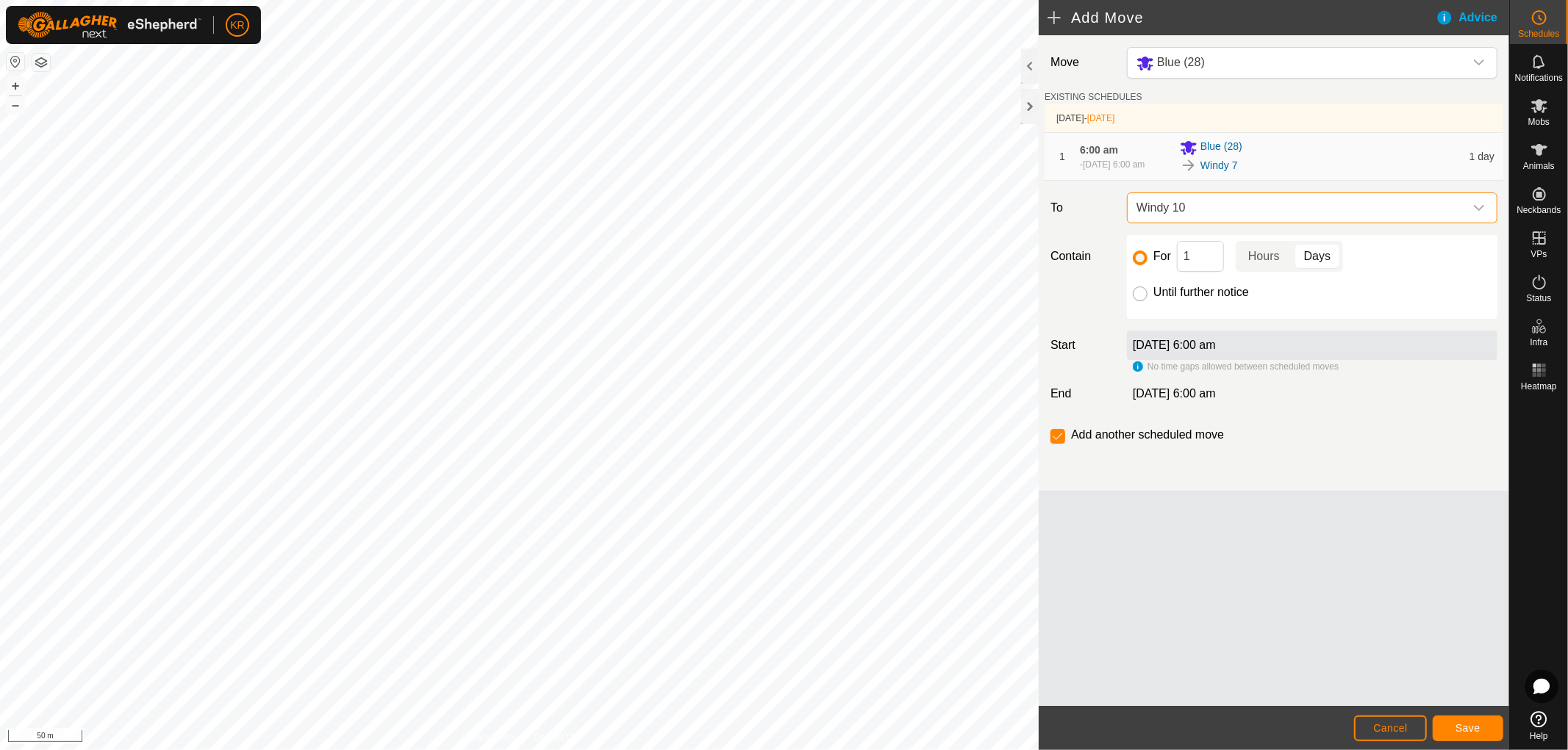
click at [1144, 299] on input "Until further notice" at bounding box center [1140, 294] width 15 height 15
radio input "true"
checkbox input "false"
click at [1467, 730] on span "Save" at bounding box center [1468, 728] width 25 height 11
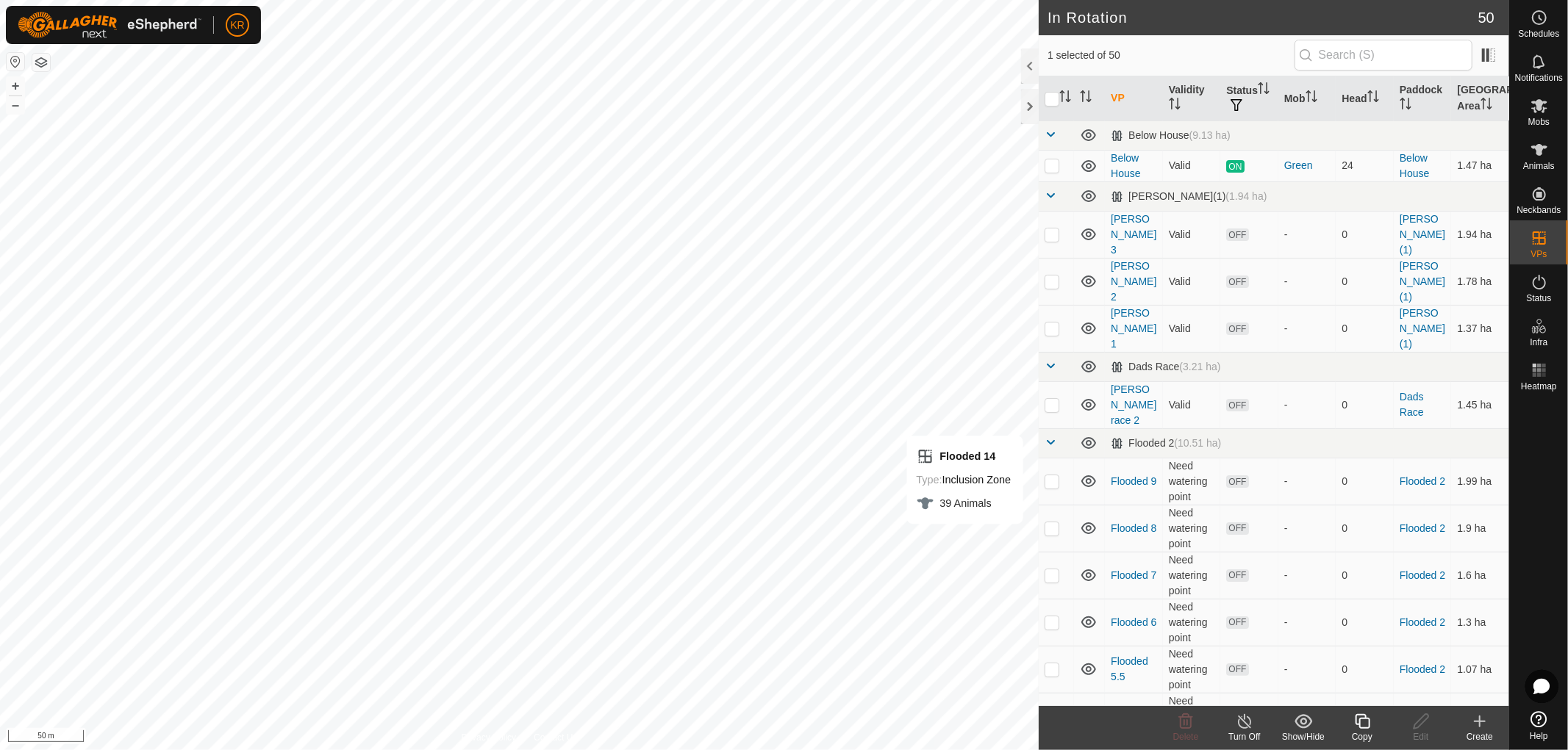
click at [1361, 721] on icon at bounding box center [1363, 721] width 18 height 17
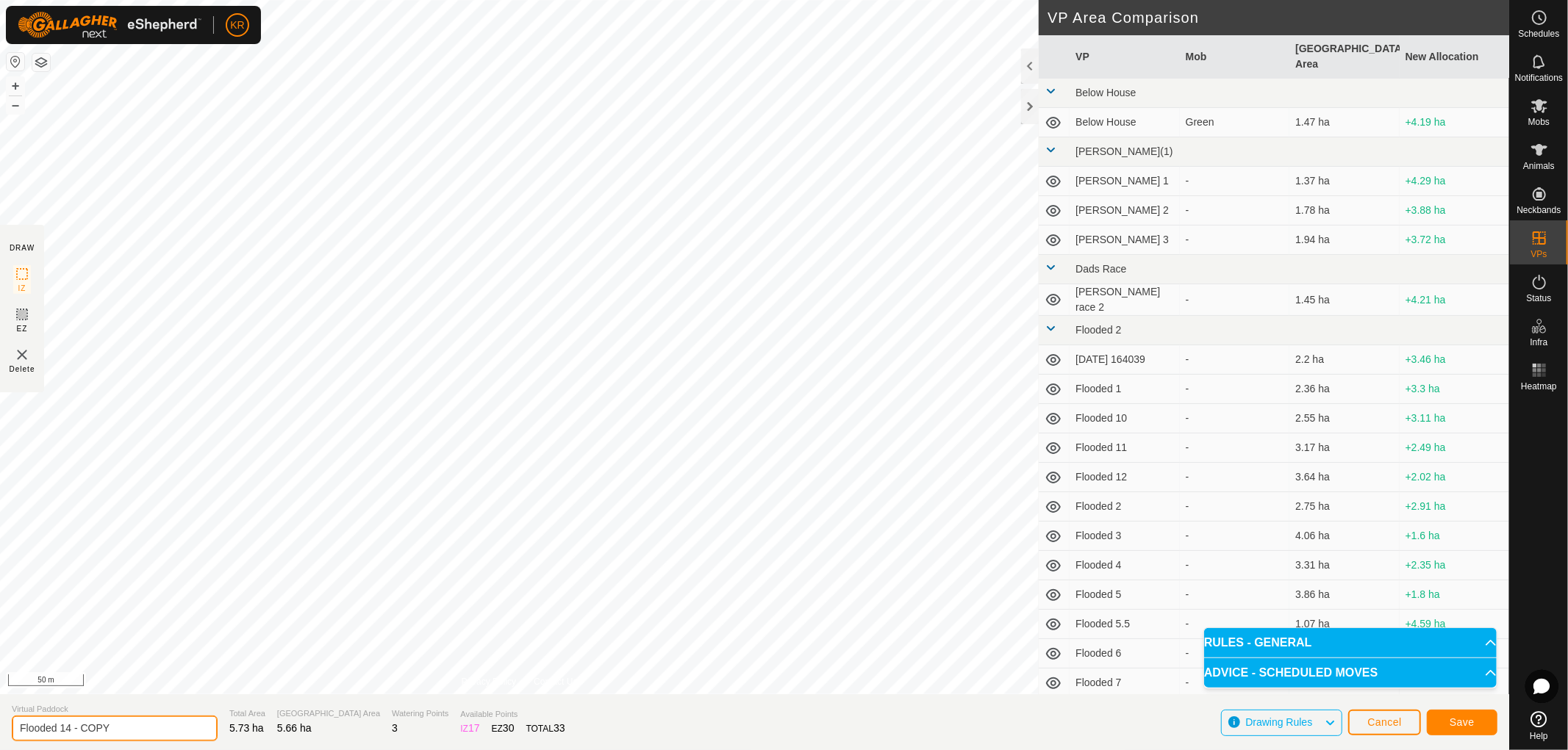
click at [131, 724] on input "Flooded 14 - COPY" at bounding box center [114, 728] width 206 height 25
type input "Flooded 15"
click at [1456, 721] on span "Save" at bounding box center [1462, 722] width 25 height 11
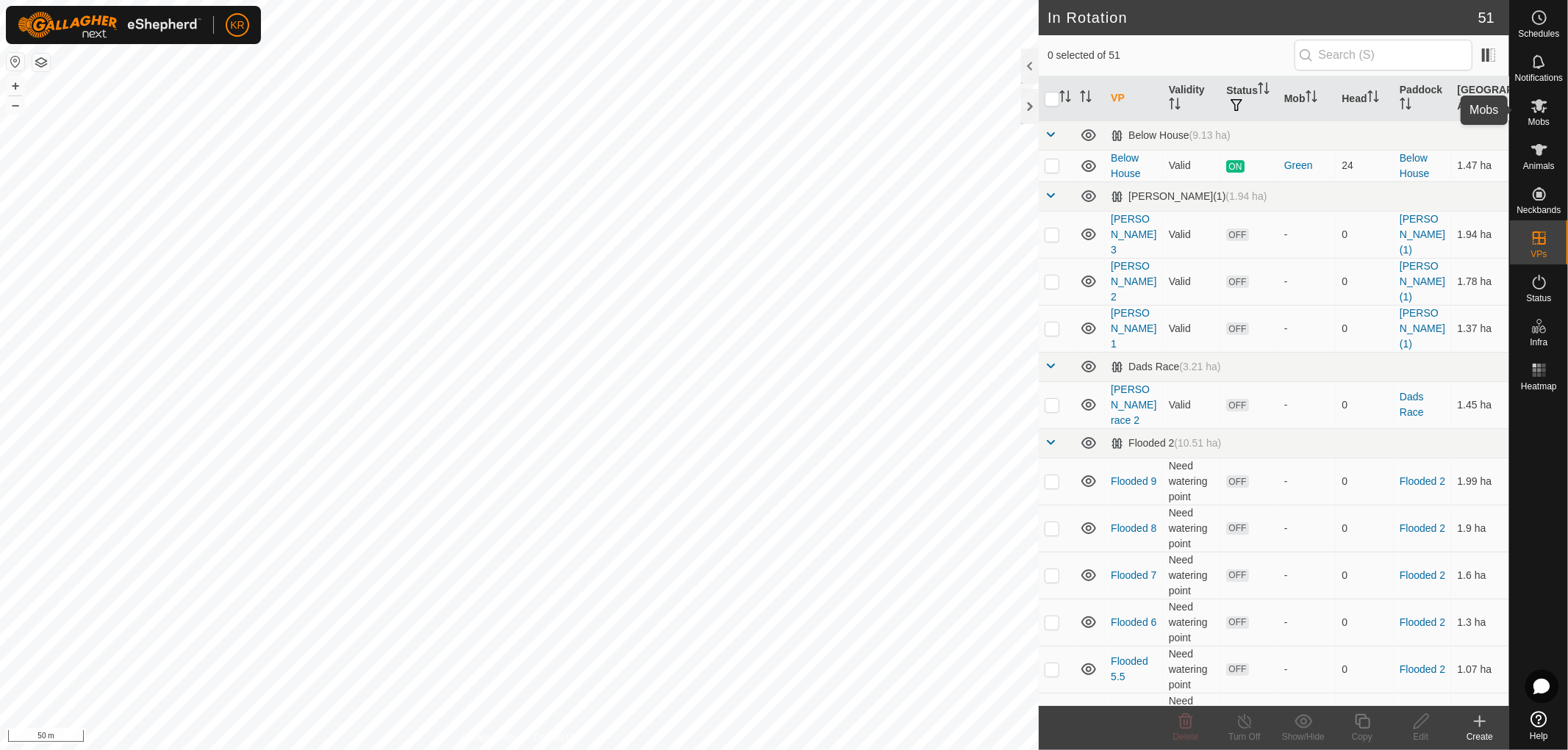
click at [1538, 107] on icon at bounding box center [1539, 106] width 16 height 14
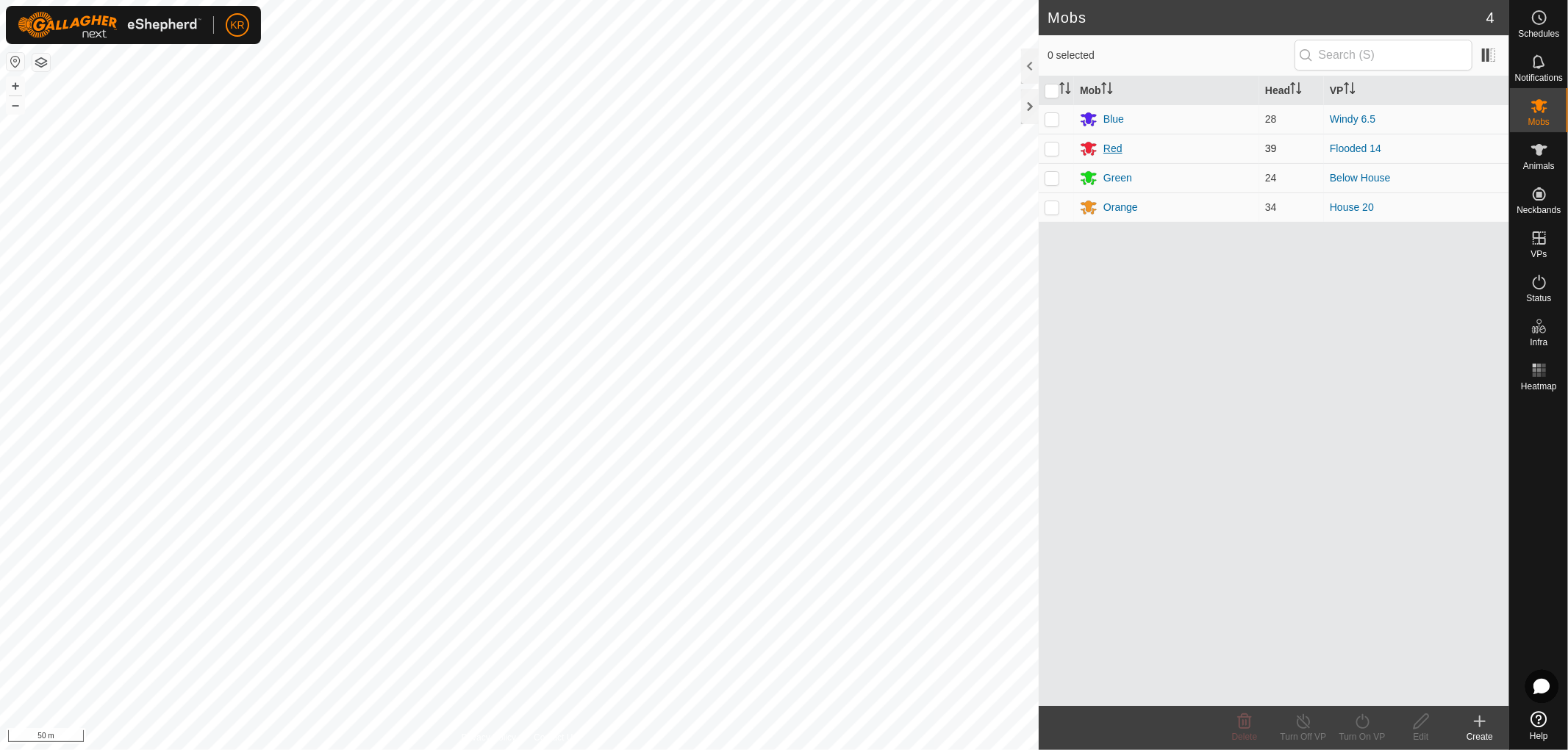
click at [1110, 144] on div "Red" at bounding box center [1112, 149] width 19 height 16
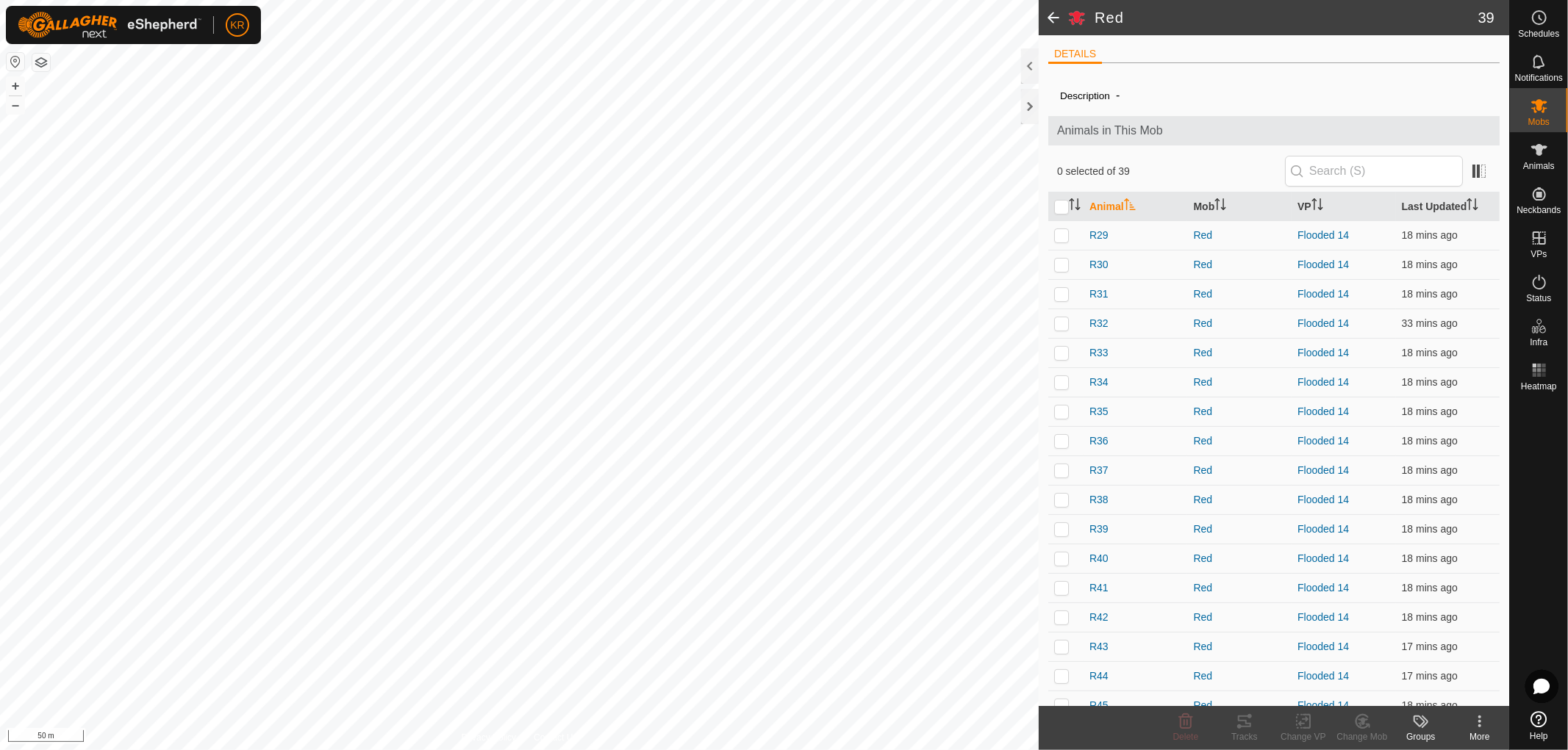
click at [1052, 19] on span at bounding box center [1053, 17] width 30 height 35
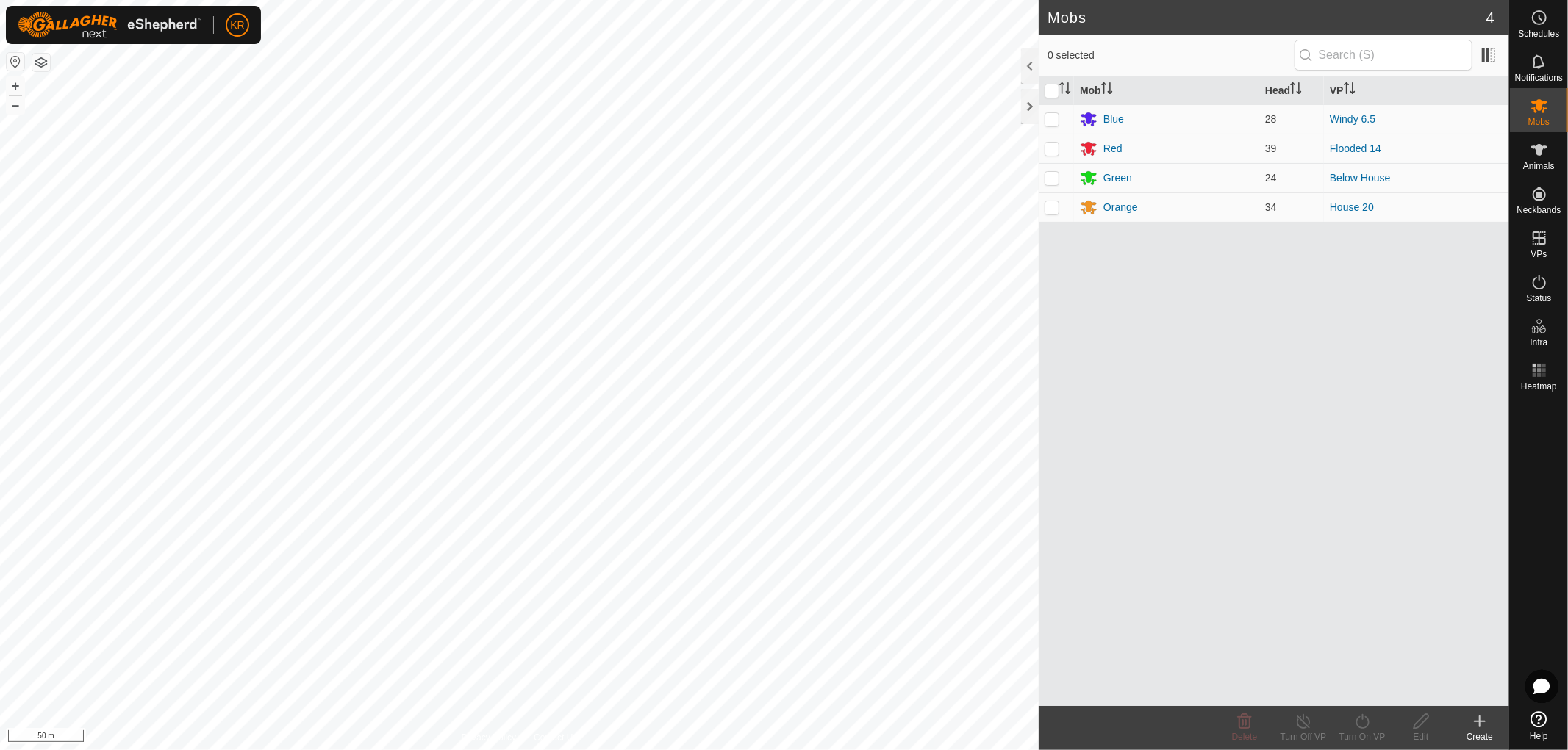
click at [1052, 16] on h2 "Mobs" at bounding box center [1267, 17] width 439 height 17
click at [1055, 149] on p-checkbox at bounding box center [1052, 149] width 15 height 11
checkbox input "true"
click at [1350, 728] on turn-on-svg-icon at bounding box center [1363, 721] width 59 height 17
click at [1364, 688] on link "Now" at bounding box center [1405, 689] width 145 height 30
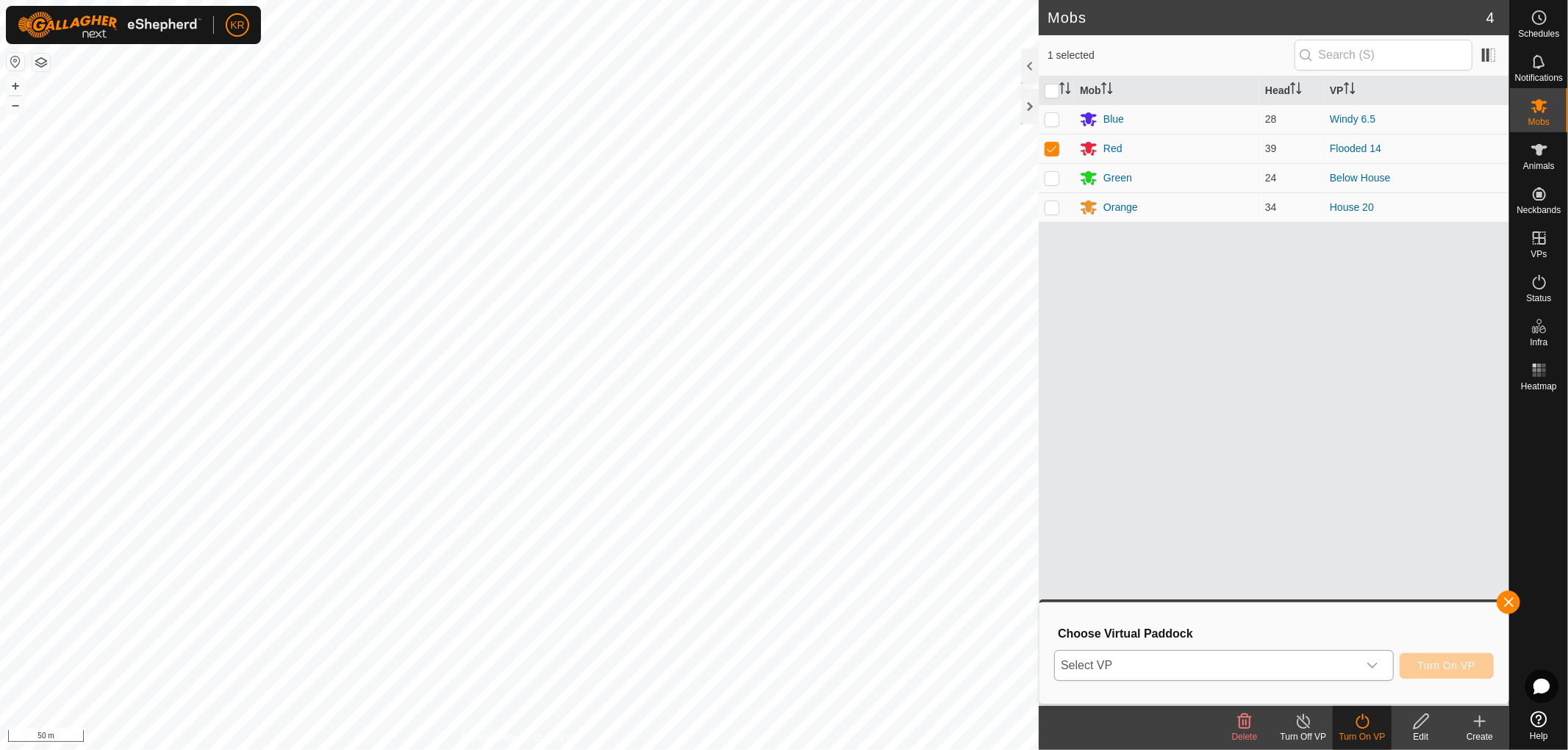
click at [1373, 660] on icon "dropdown trigger" at bounding box center [1373, 665] width 11 height 11
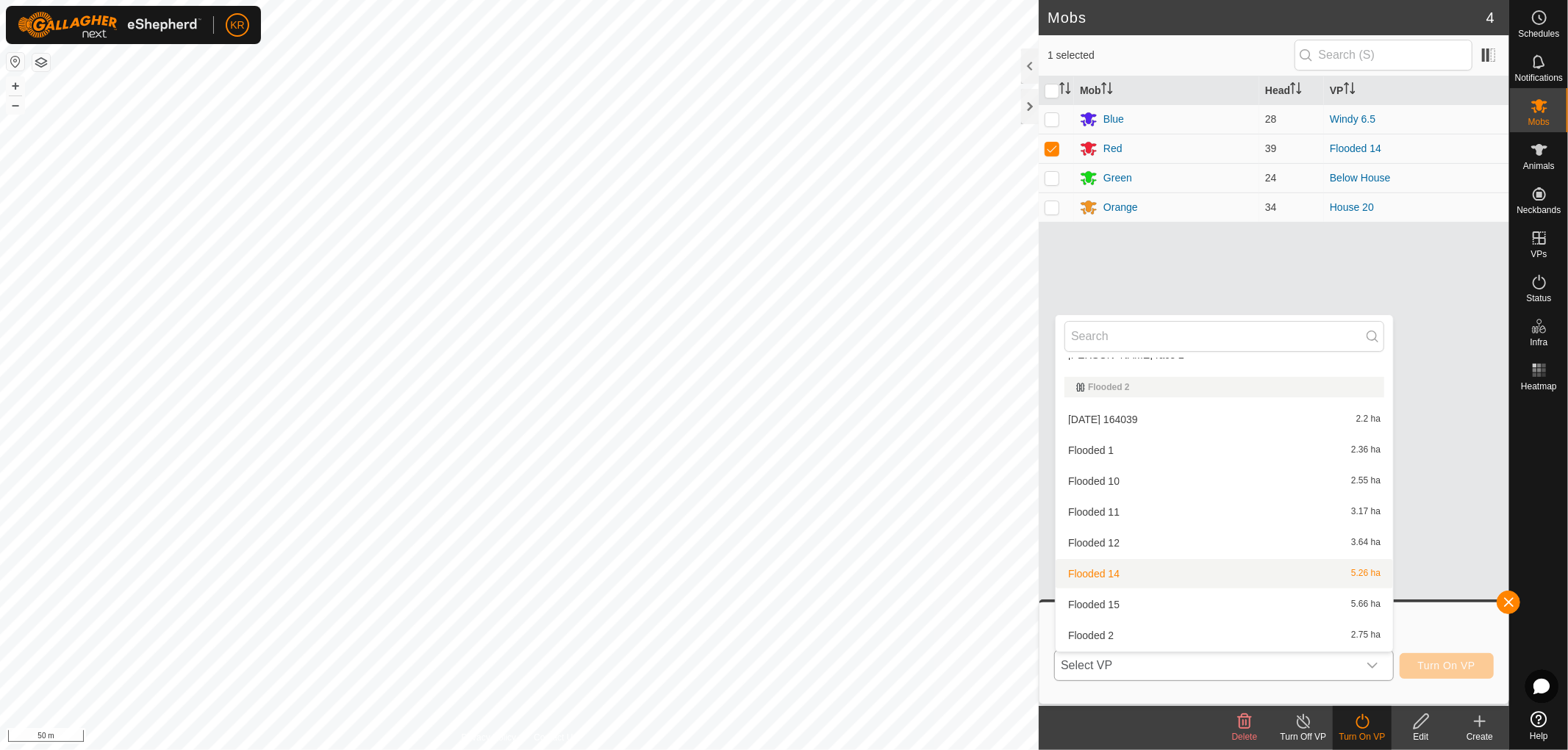
scroll to position [243, 0]
click at [1118, 604] on li "Flooded 15 5.66 ha" at bounding box center [1224, 604] width 337 height 30
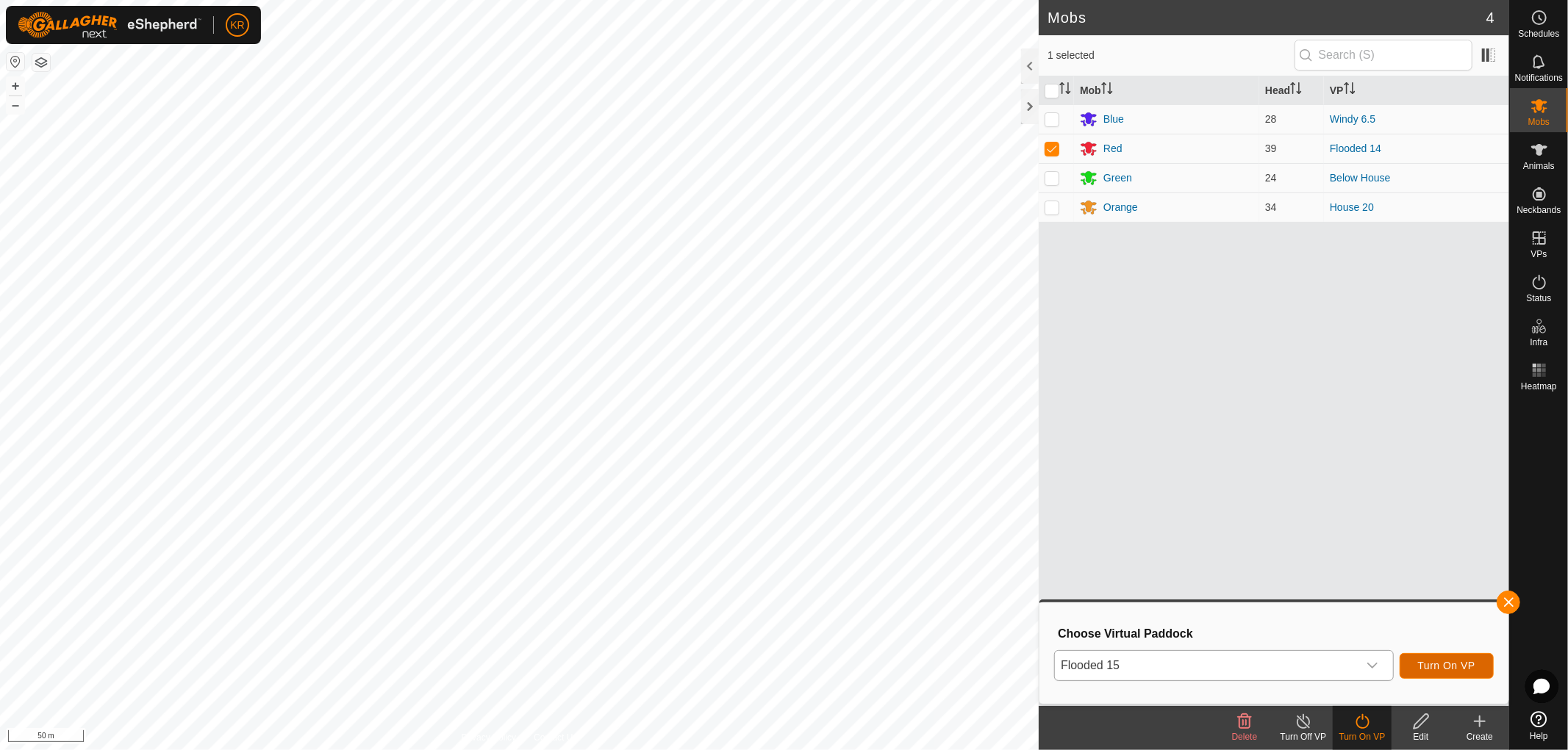
click at [1460, 660] on span "Turn On VP" at bounding box center [1447, 665] width 57 height 11
